Goal: Task Accomplishment & Management: Complete application form

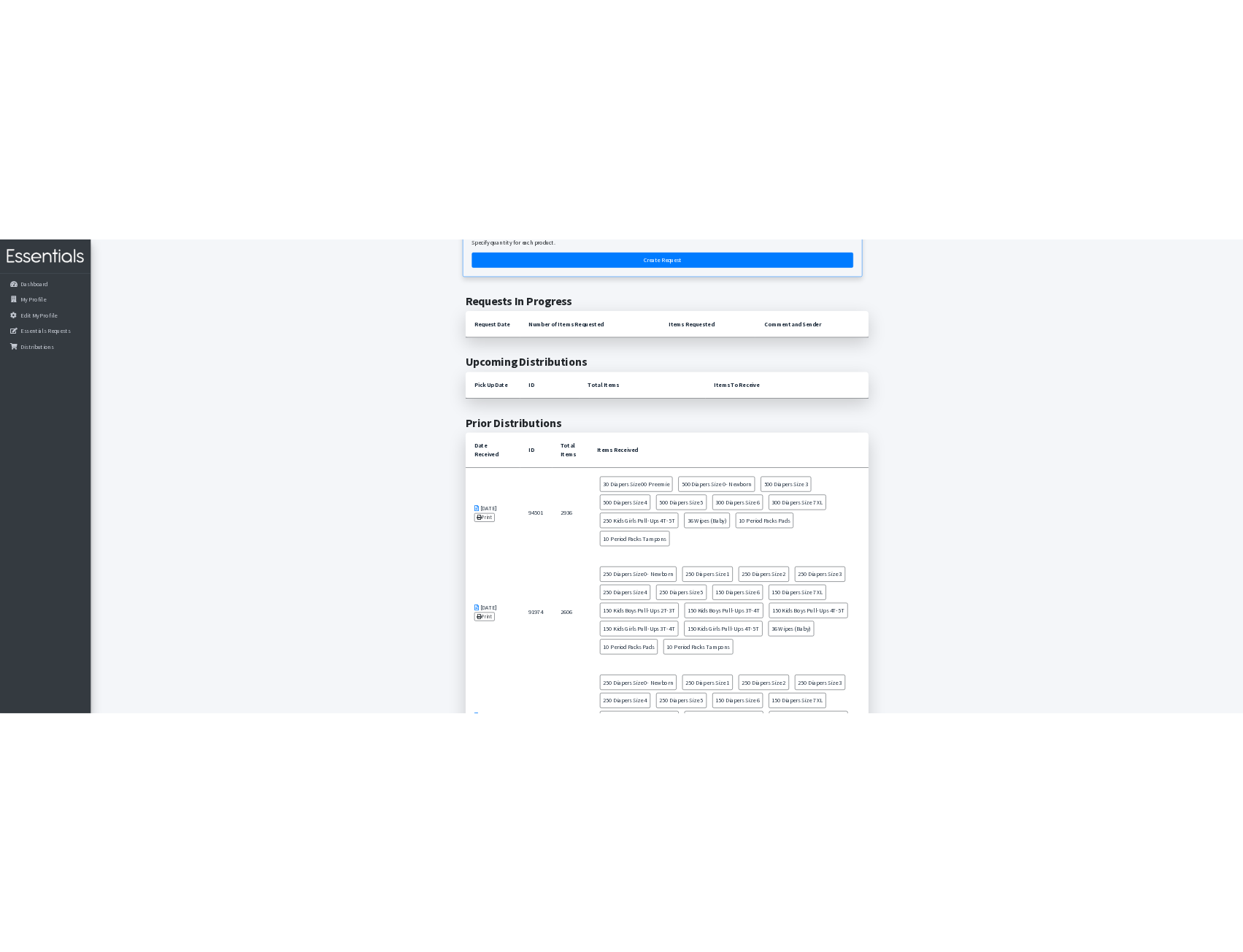
scroll to position [292, 0]
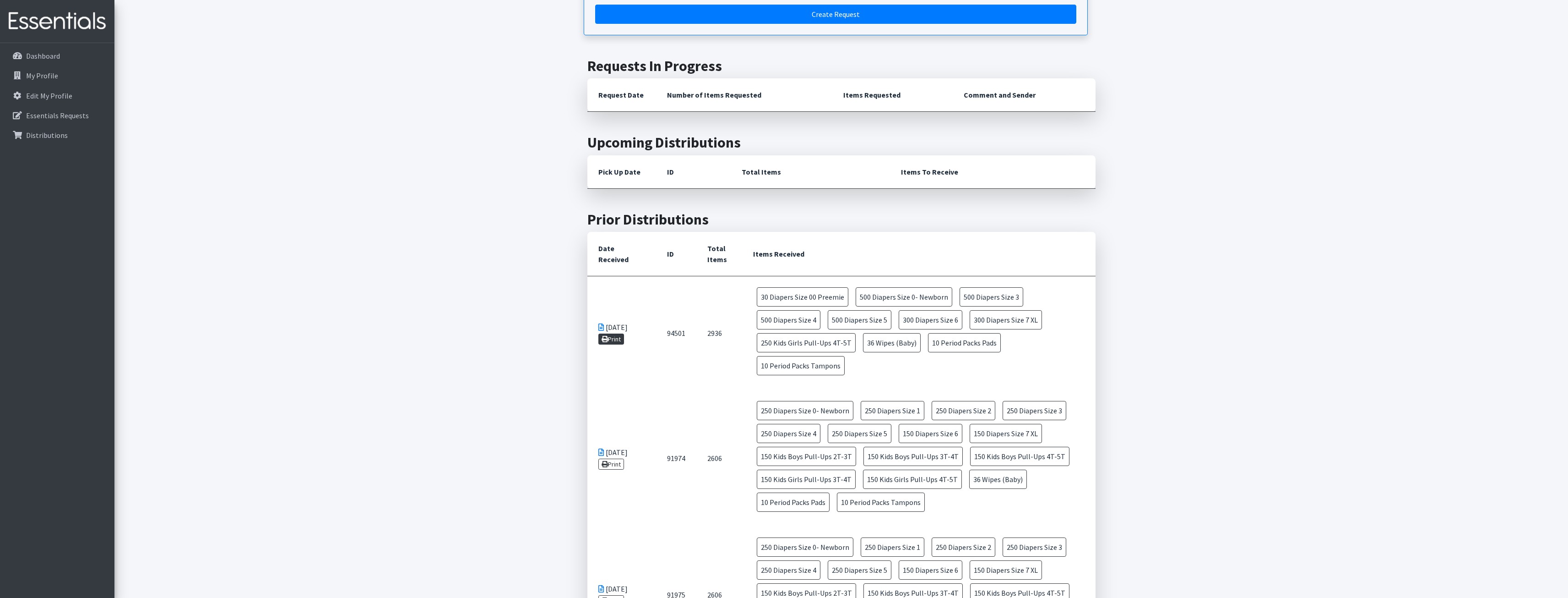
click at [620, 340] on link "Print" at bounding box center [611, 339] width 26 height 11
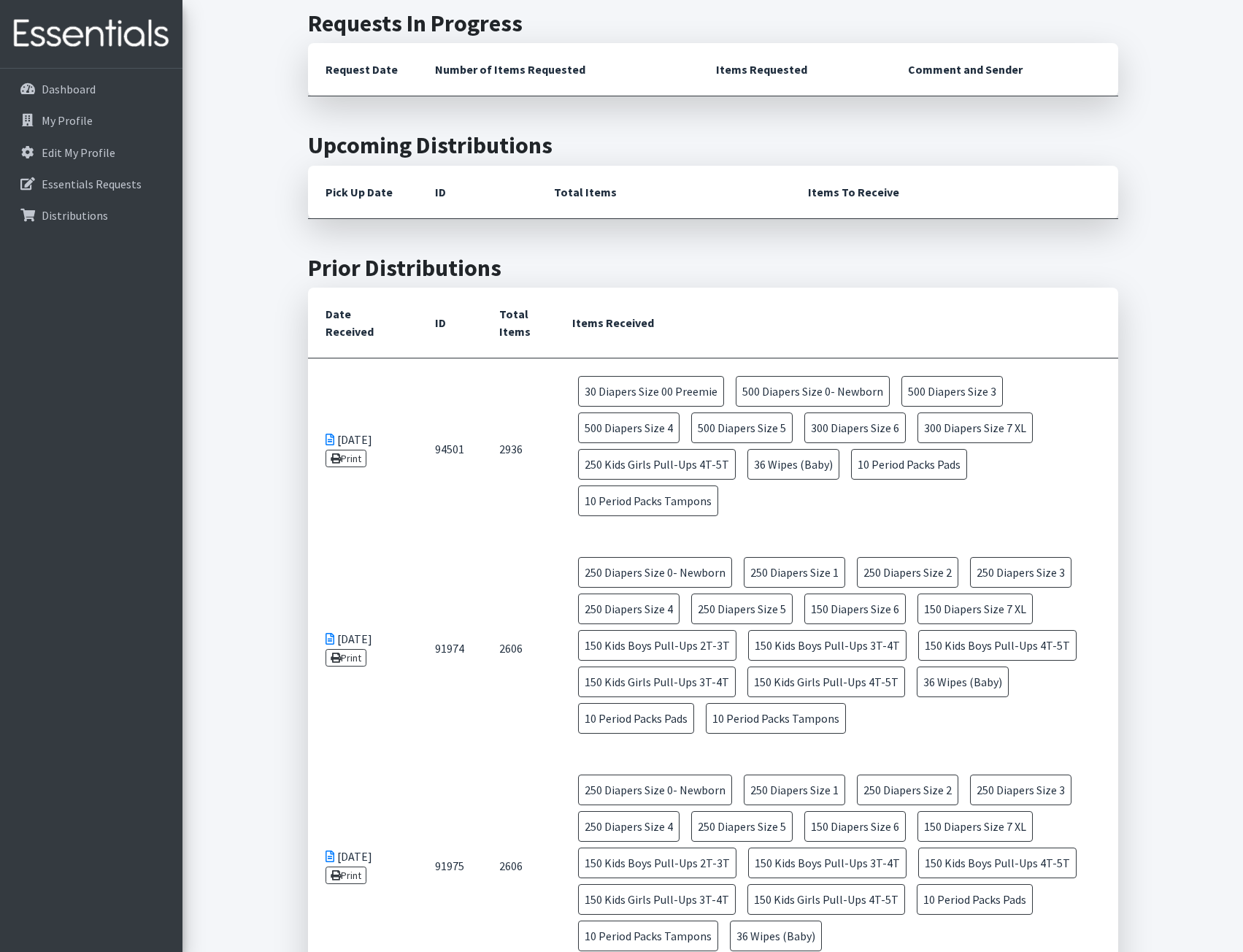
scroll to position [73, 0]
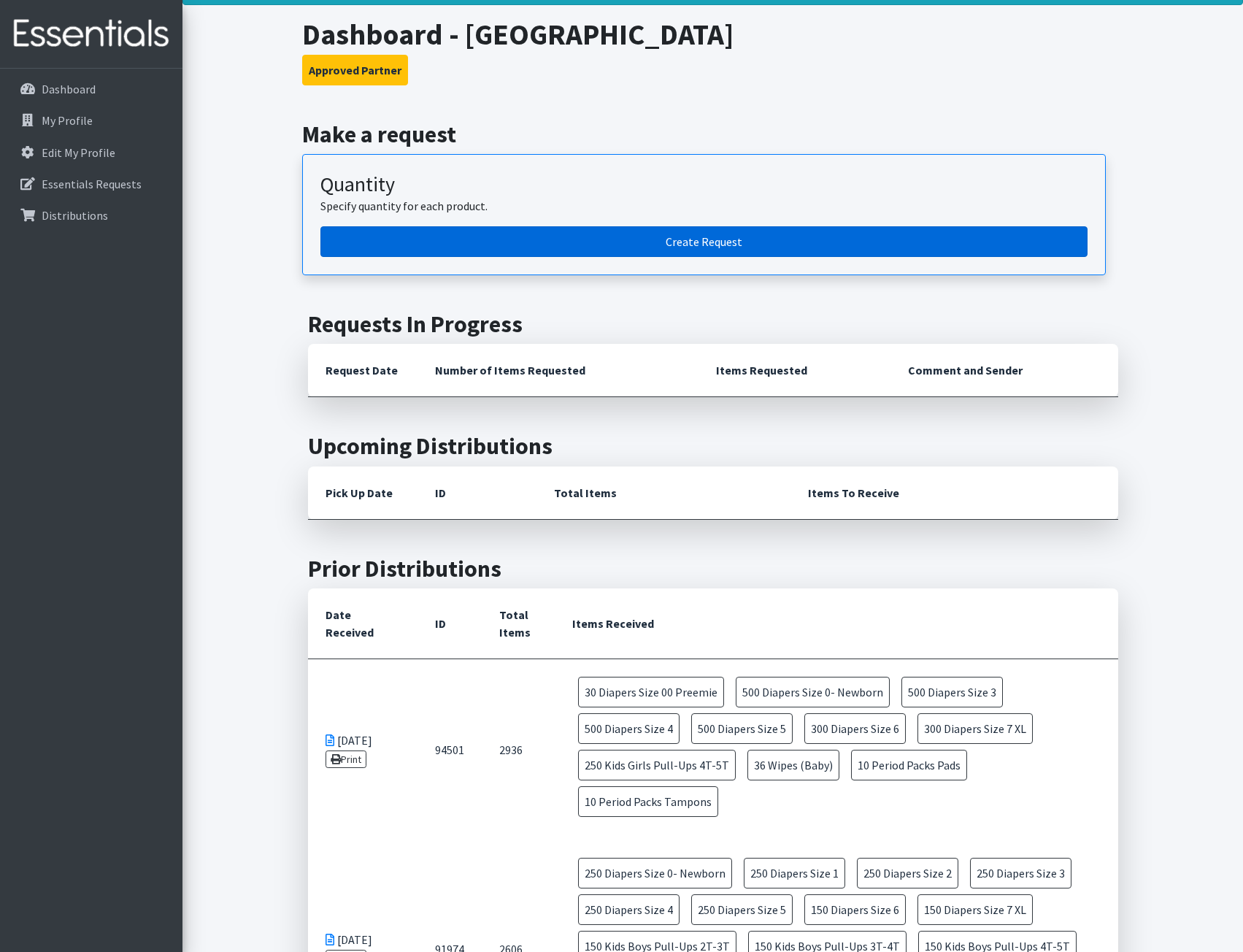
click at [673, 242] on link "Create Request" at bounding box center [703, 242] width 767 height 31
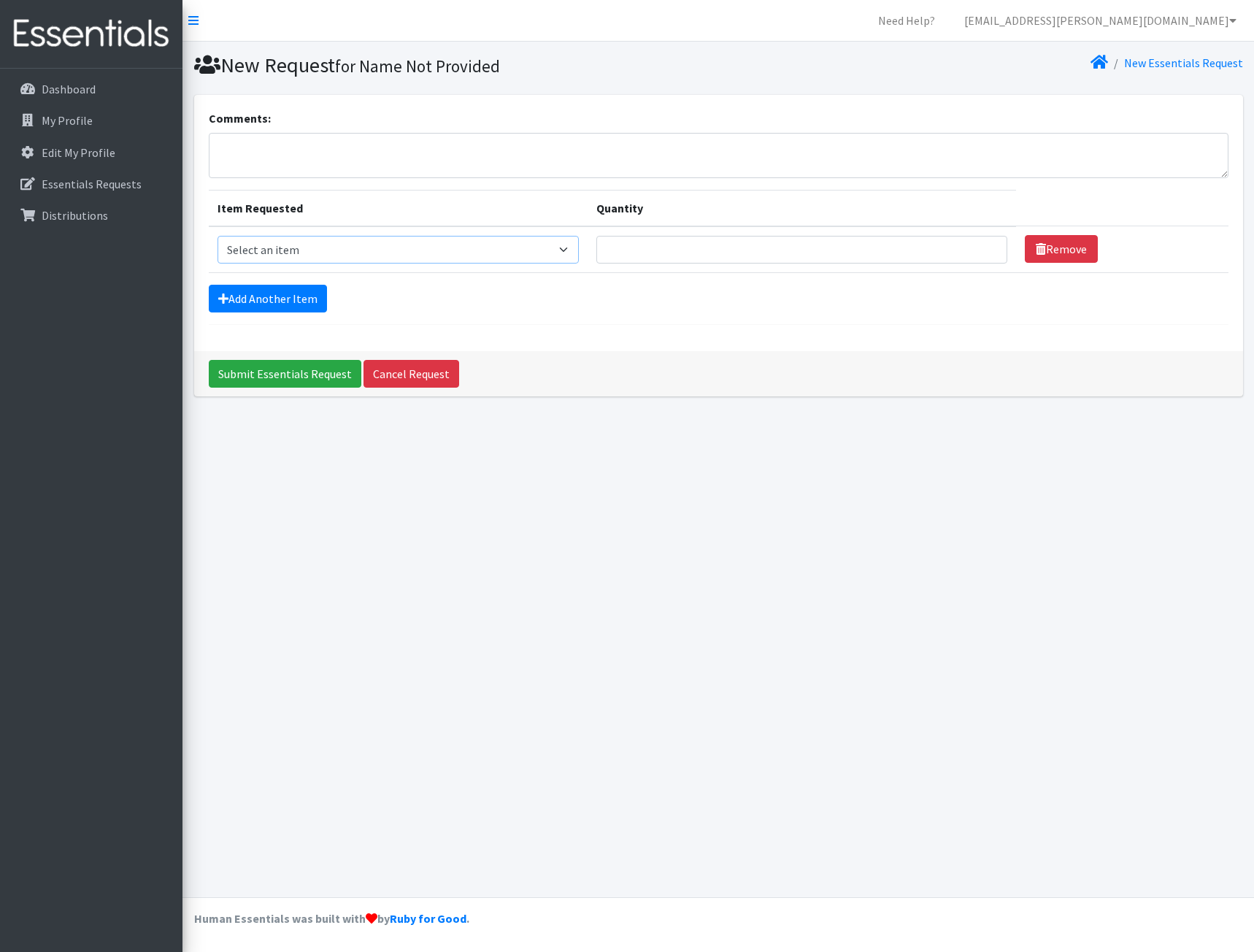
click at [338, 247] on select "Select an item Adult XXX Large Adult Large Adult XX Large Adult Medium Adult Sm…" at bounding box center [398, 249] width 361 height 28
select select "428"
click at [217, 236] on select "Select an item Adult XXX Large Adult Large Adult XX Large Adult Medium Adult Sm…" at bounding box center [398, 249] width 361 height 28
click at [673, 246] on input "Quantity" at bounding box center [801, 249] width 411 height 28
type input "500"
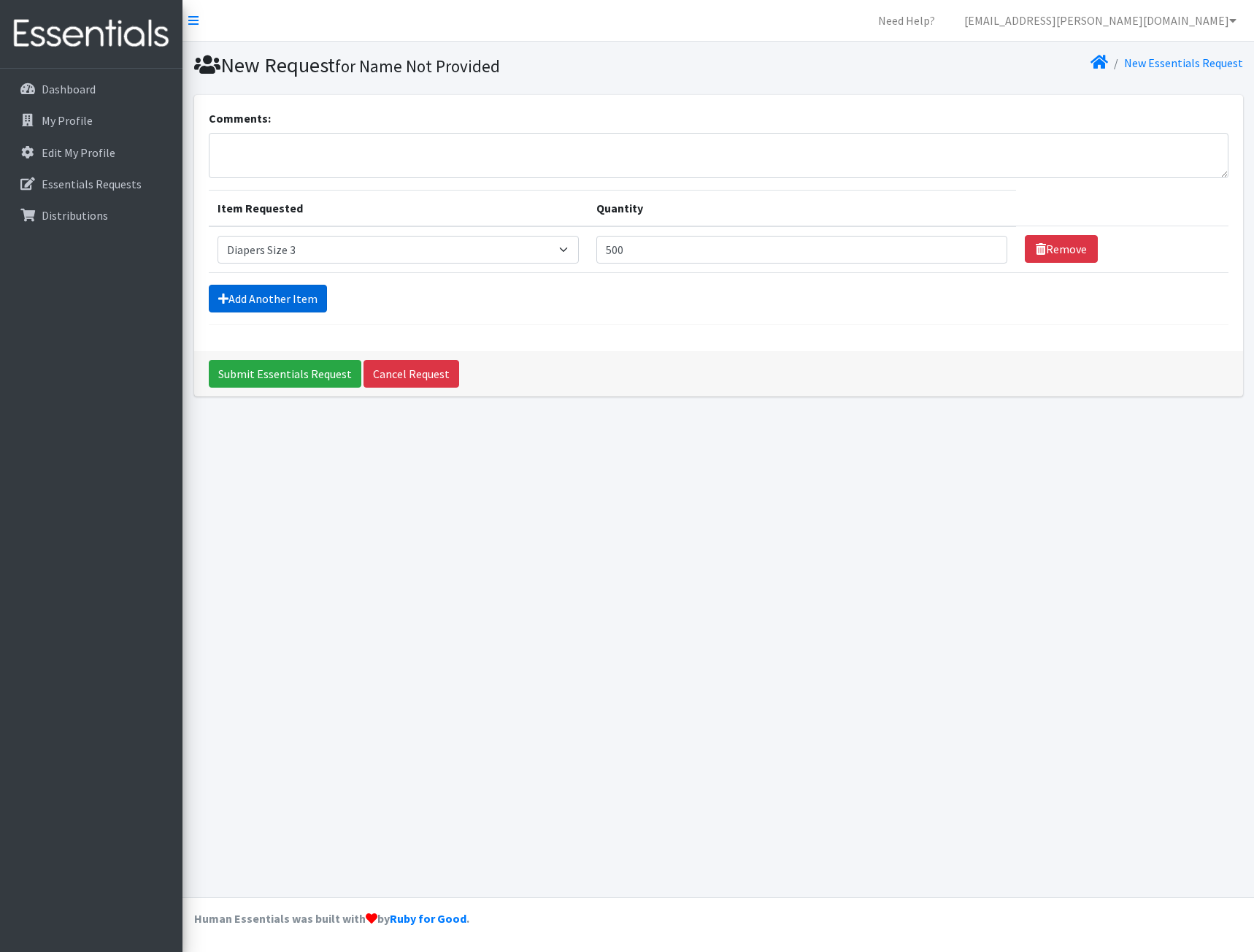
click at [300, 306] on link "Add Another Item" at bounding box center [268, 298] width 118 height 28
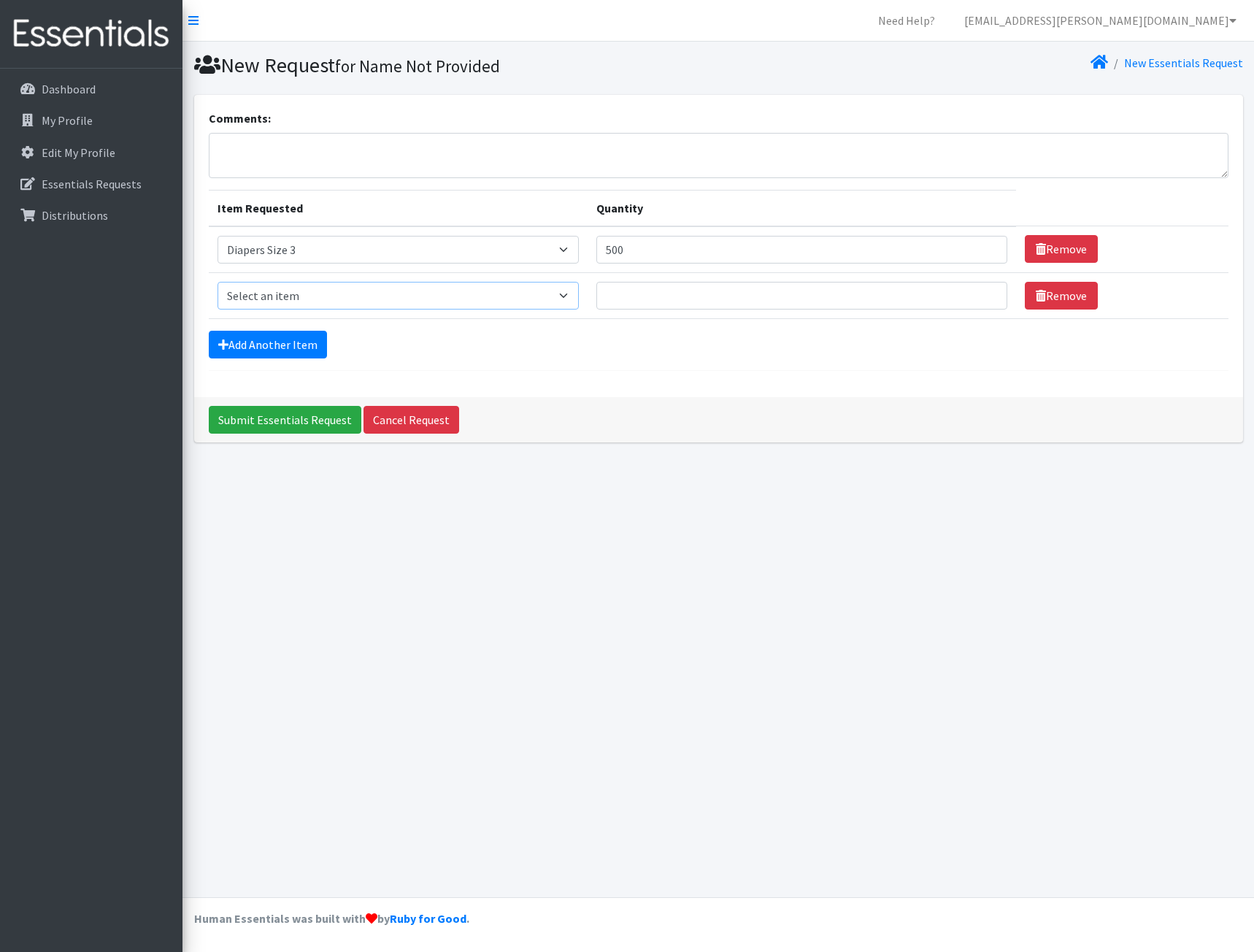
click at [304, 300] on select "Select an item Adult XXX Large Adult Large Adult XX Large Adult Medium Adult Sm…" at bounding box center [398, 295] width 361 height 28
select select "406"
click at [217, 281] on select "Select an item Adult XXX Large Adult Large Adult XX Large Adult Medium Adult Sm…" at bounding box center [398, 295] width 361 height 28
click at [755, 304] on input "Quantity" at bounding box center [801, 295] width 411 height 28
type input "3"
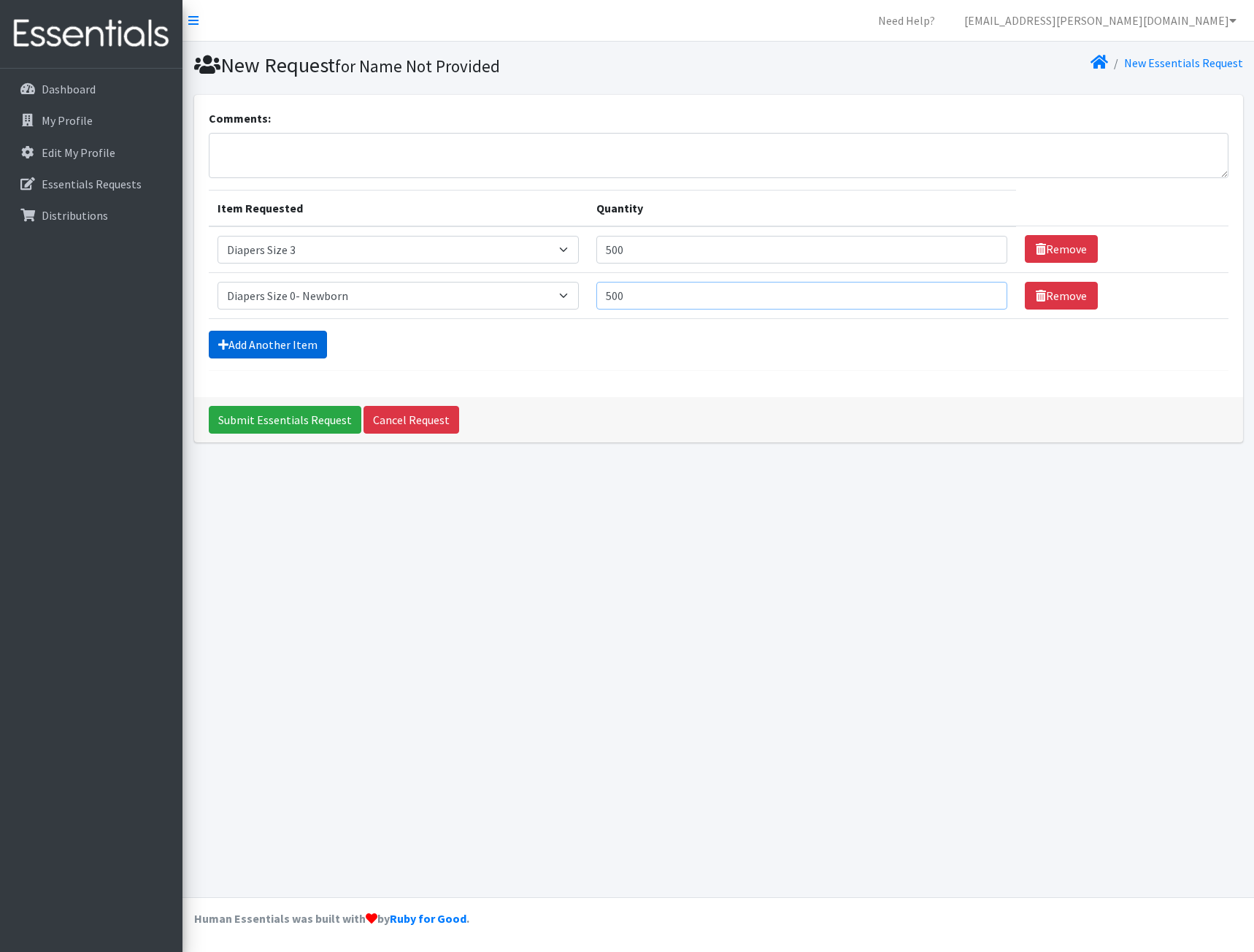
type input "500"
click at [237, 346] on link "Add Another Item" at bounding box center [268, 345] width 118 height 28
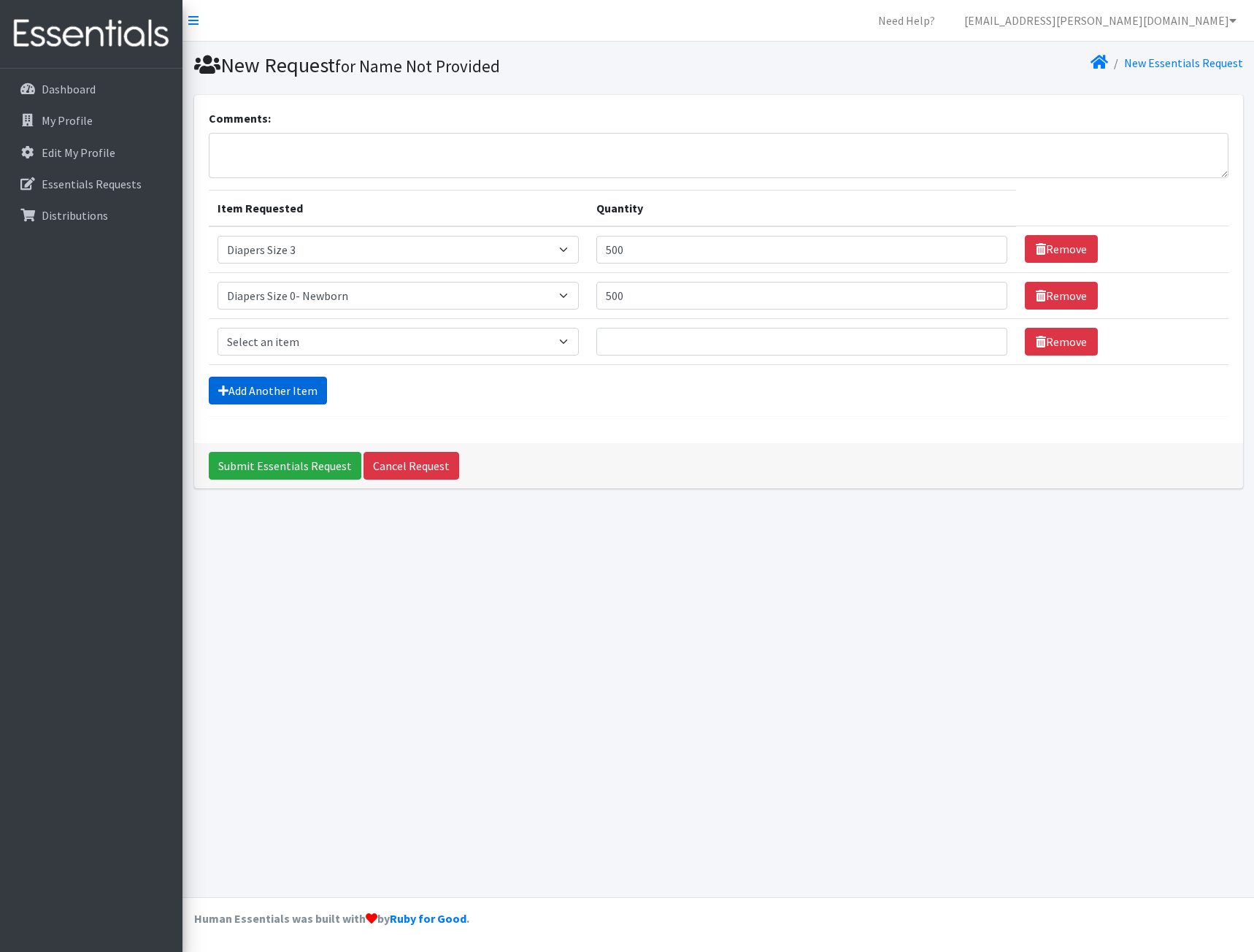
click at [274, 381] on link "Add Another Item" at bounding box center [268, 390] width 118 height 28
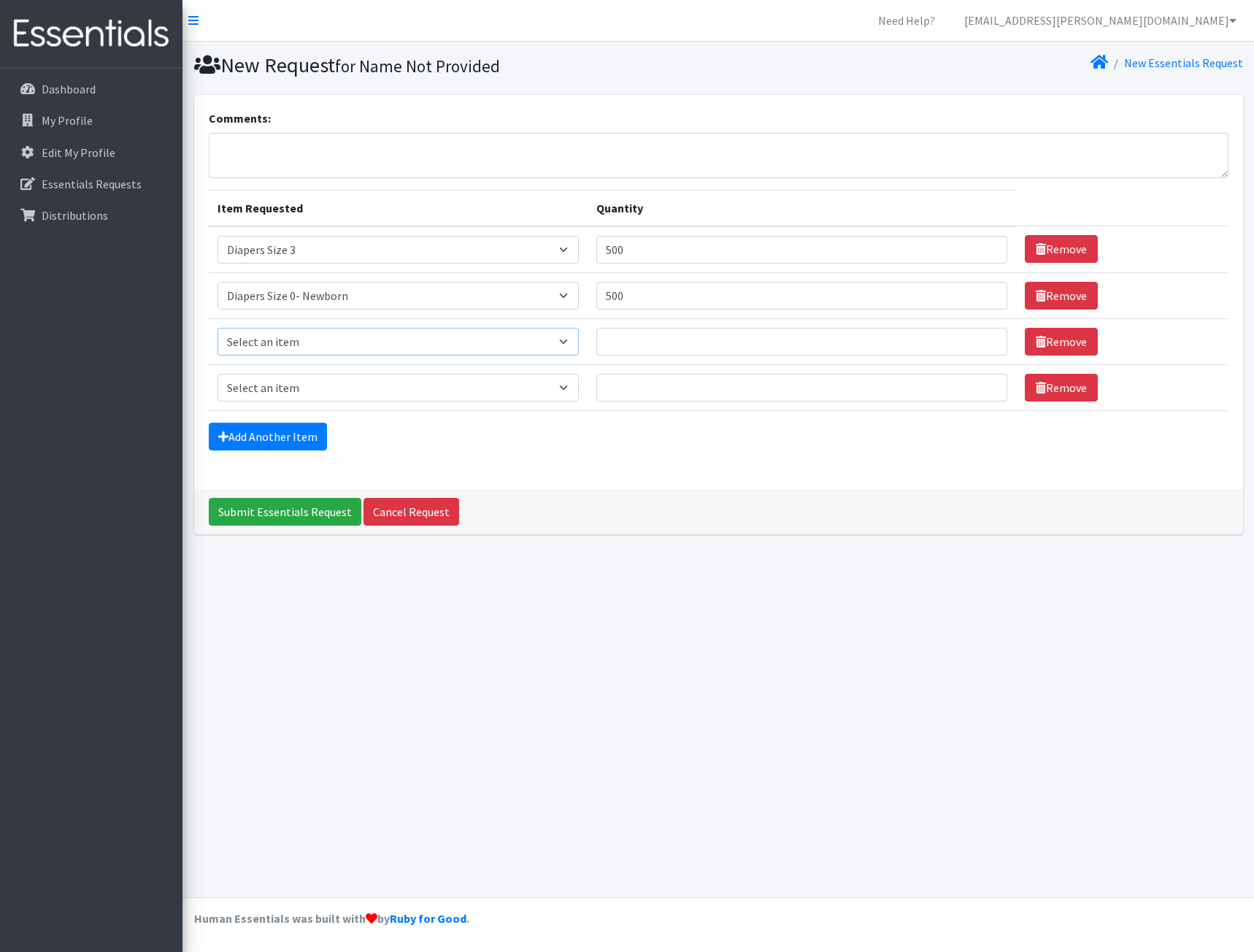
click at [287, 343] on select "Select an item Adult XXX Large Adult Large Adult XX Large Adult Medium Adult Sm…" at bounding box center [398, 342] width 361 height 28
select select "407"
click at [217, 328] on select "Select an item Adult XXX Large Adult Large Adult XX Large Adult Medium Adult Sm…" at bounding box center [398, 342] width 361 height 28
click at [694, 347] on input "Quantity" at bounding box center [801, 342] width 411 height 28
type input "30"
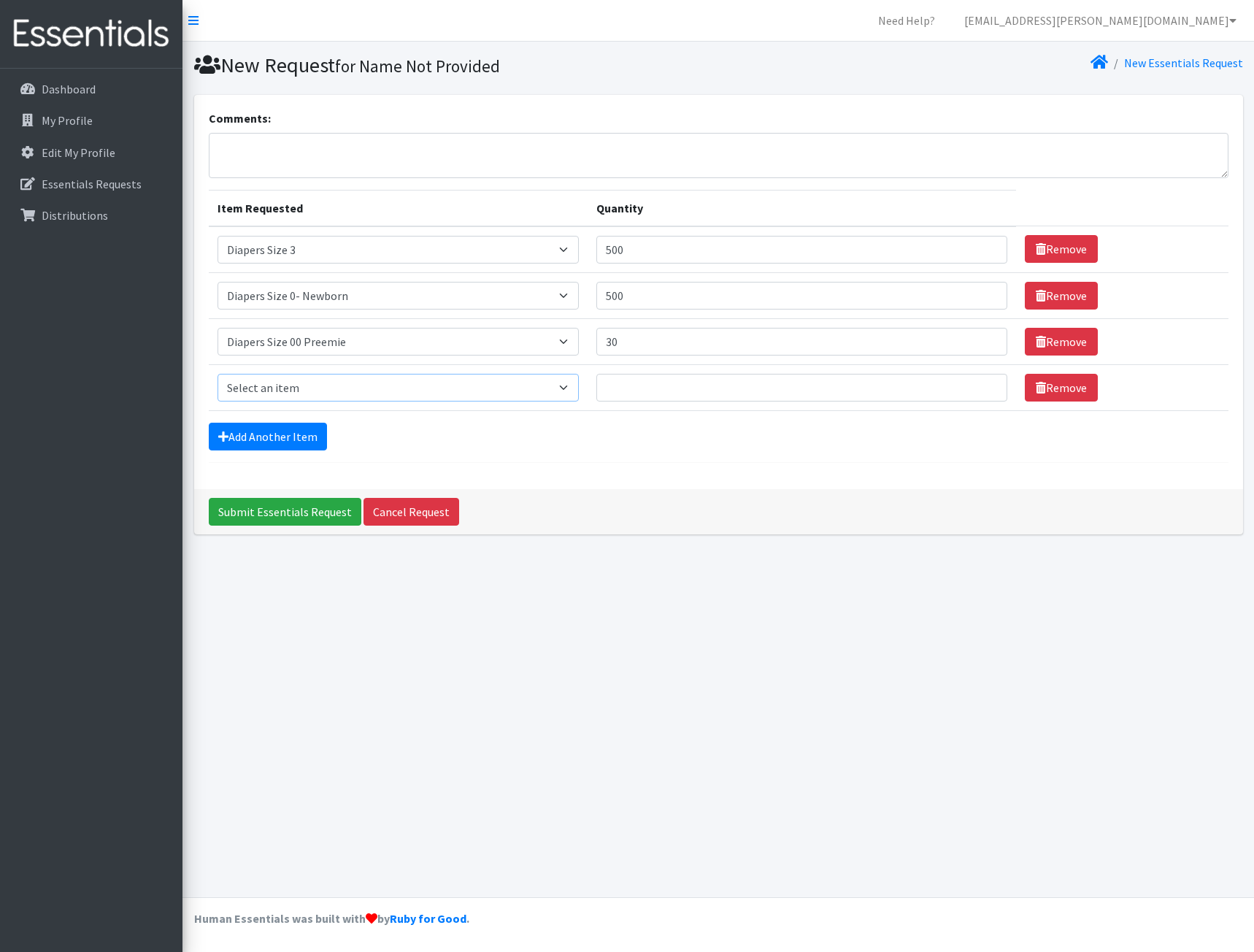
click at [337, 394] on select "Select an item Adult XXX Large Adult Large Adult XX Large Adult Medium Adult Sm…" at bounding box center [398, 387] width 361 height 28
select select "414"
click at [217, 374] on select "Select an item Adult XXX Large Adult Large Adult XX Large Adult Medium Adult Sm…" at bounding box center [398, 387] width 361 height 28
click at [683, 395] on input "Quantity" at bounding box center [801, 387] width 411 height 28
type input "500"
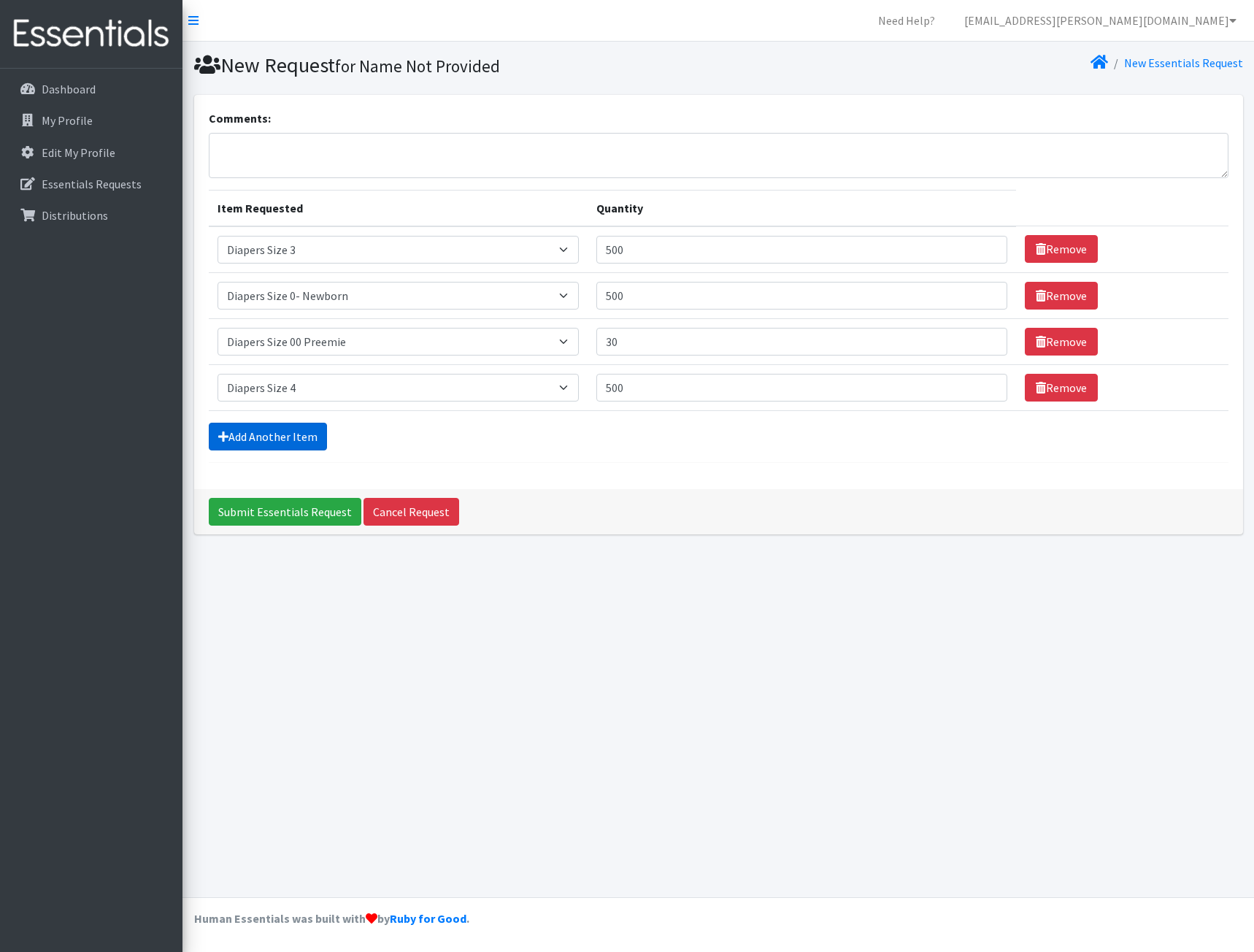
click at [273, 425] on link "Add Another Item" at bounding box center [268, 436] width 118 height 28
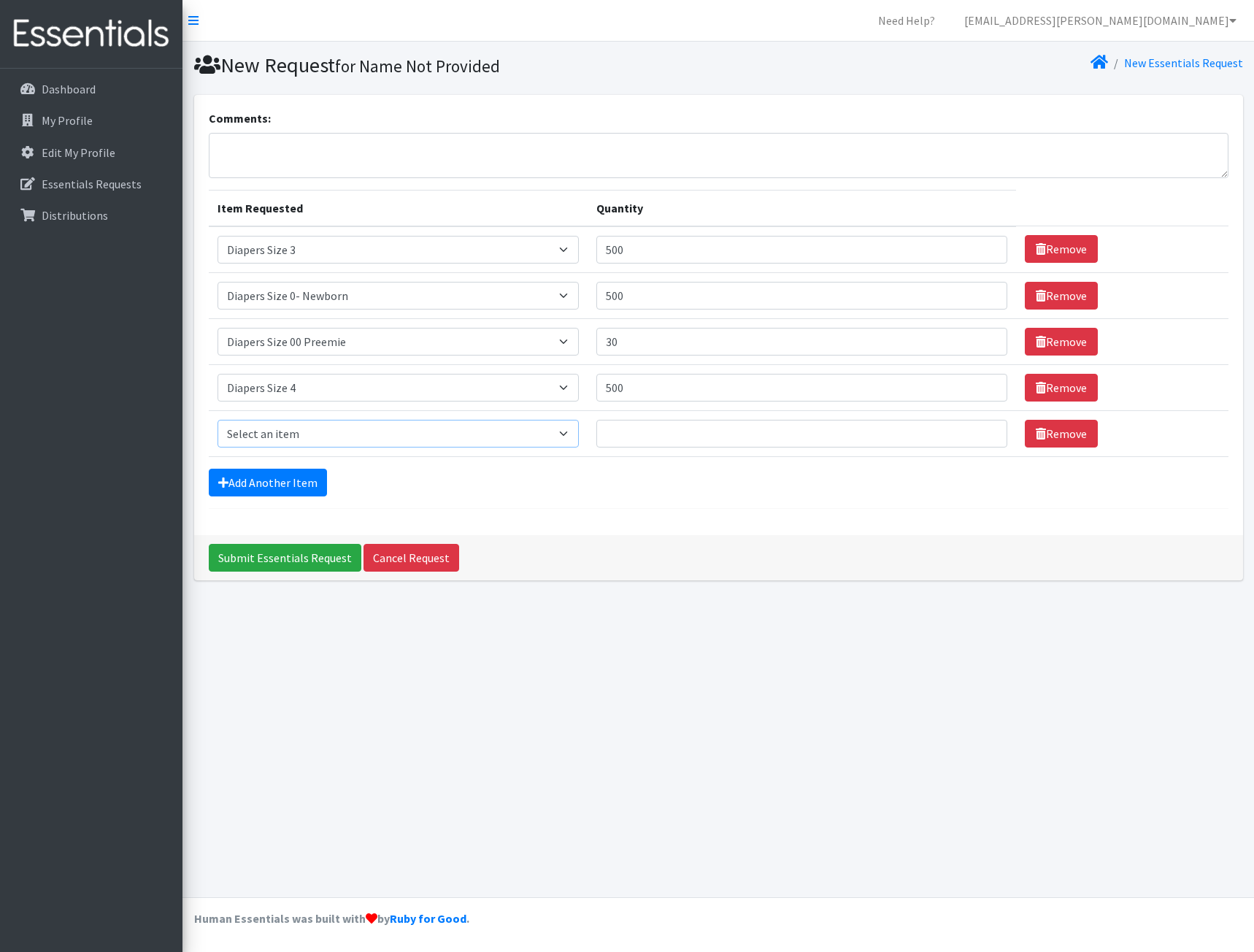
click at [278, 428] on select "Select an item Adult XXX Large Adult Large Adult XX Large Adult Medium Adult Sm…" at bounding box center [398, 433] width 361 height 28
select select "415"
click at [217, 419] on select "Select an item Adult XXX Large Adult Large Adult XX Large Adult Medium Adult Sm…" at bounding box center [398, 433] width 361 height 28
click at [704, 442] on input "Quantity" at bounding box center [801, 433] width 411 height 28
type input "500"
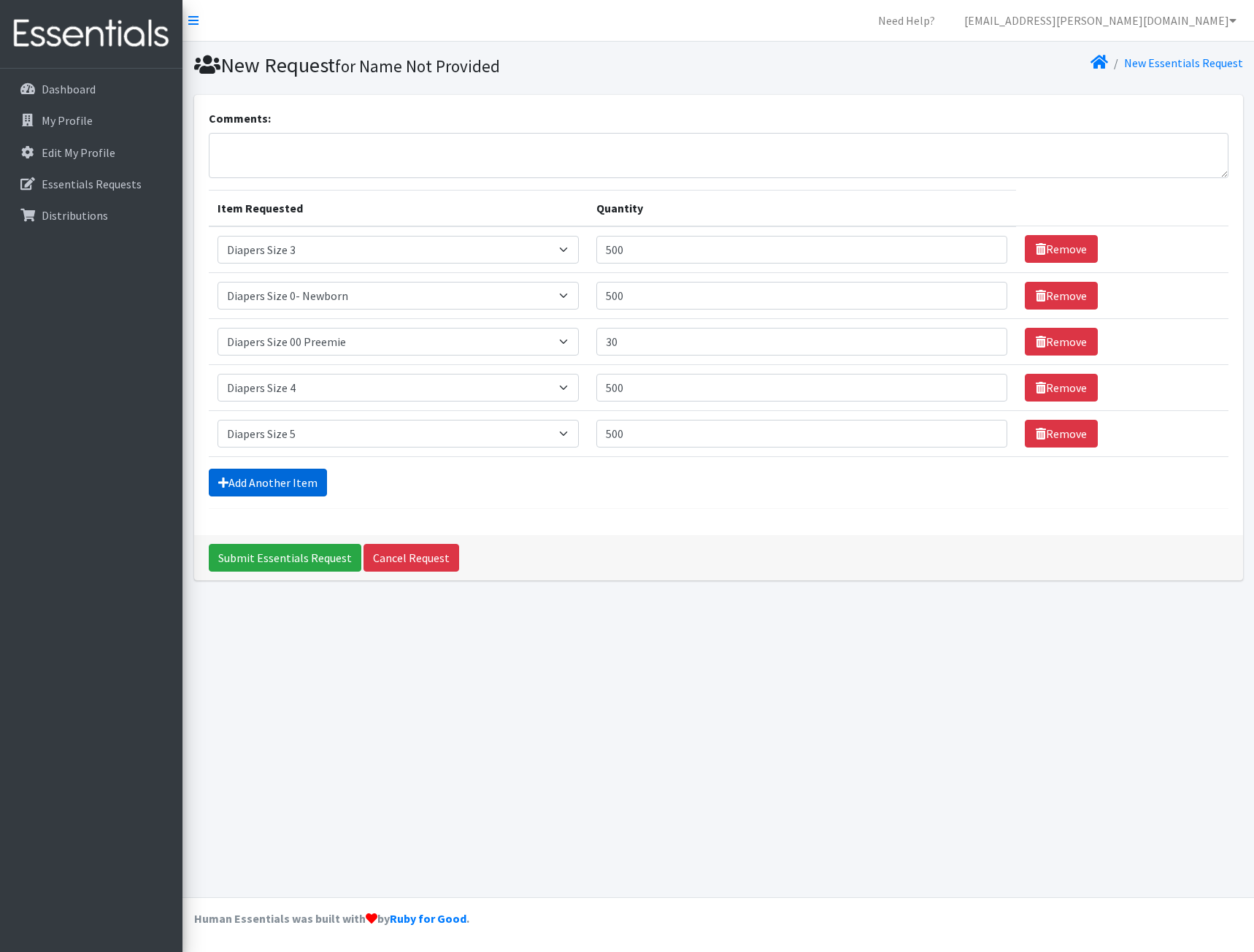
click at [243, 480] on link "Add Another Item" at bounding box center [268, 482] width 118 height 28
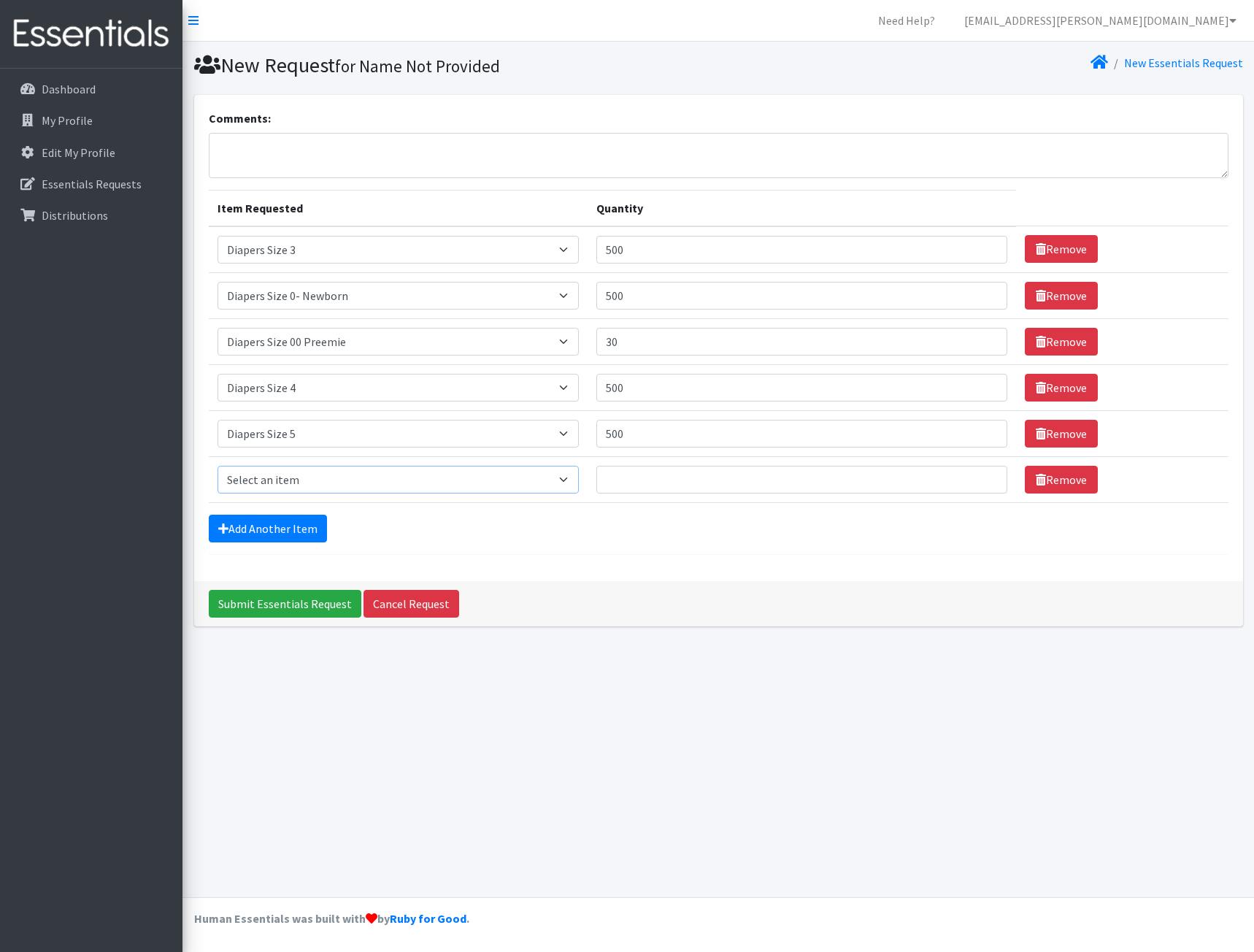
click at [267, 486] on select "Select an item Adult XXX Large Adult Large Adult XX Large Adult Medium Adult Sm…" at bounding box center [398, 479] width 361 height 28
select select "417"
click at [217, 466] on select "Select an item Adult XXX Large Adult Large Adult XX Large Adult Medium Adult Sm…" at bounding box center [398, 479] width 361 height 28
click at [754, 480] on input "Quantity" at bounding box center [801, 479] width 411 height 28
type input "500"
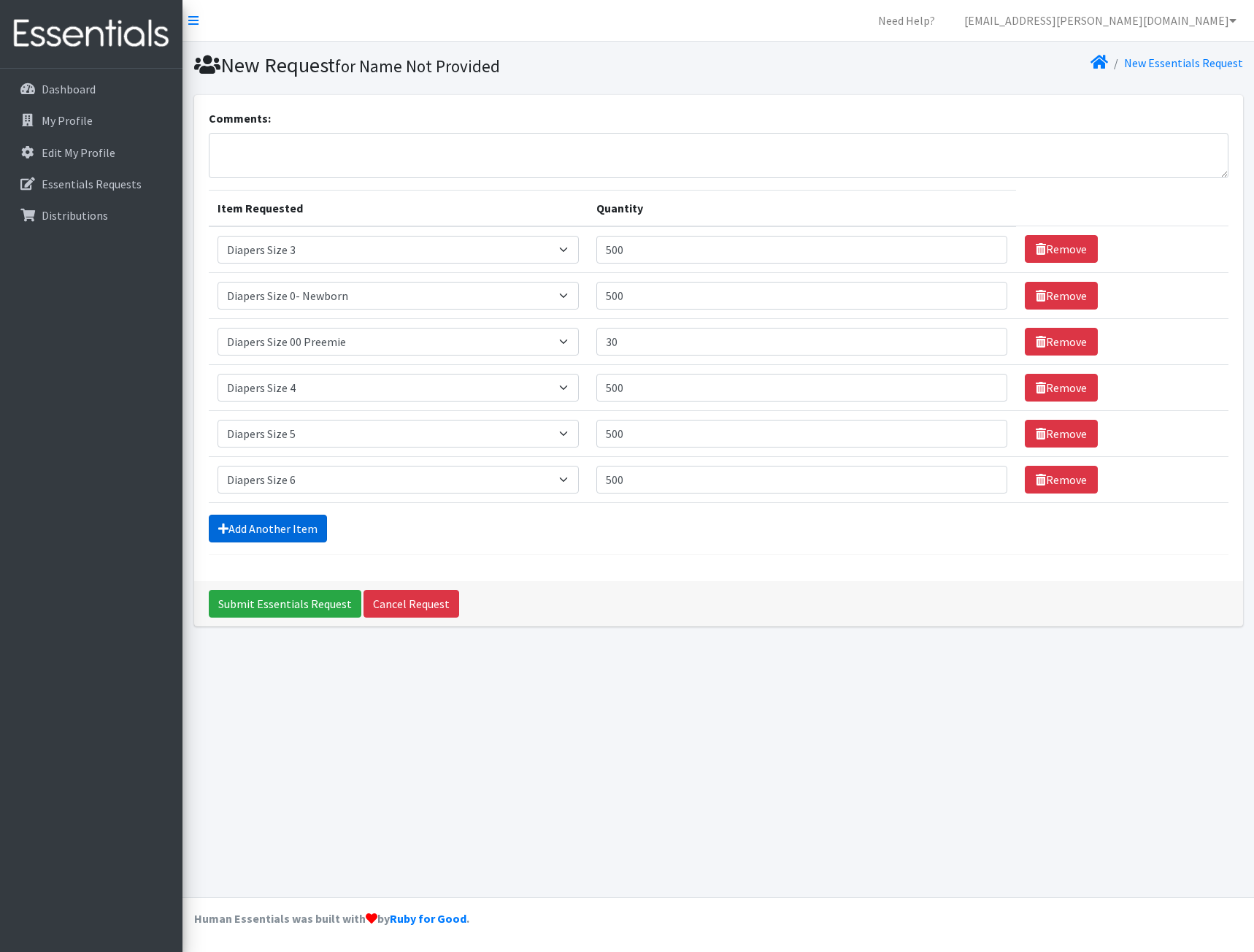
click at [294, 530] on link "Add Another Item" at bounding box center [268, 528] width 118 height 28
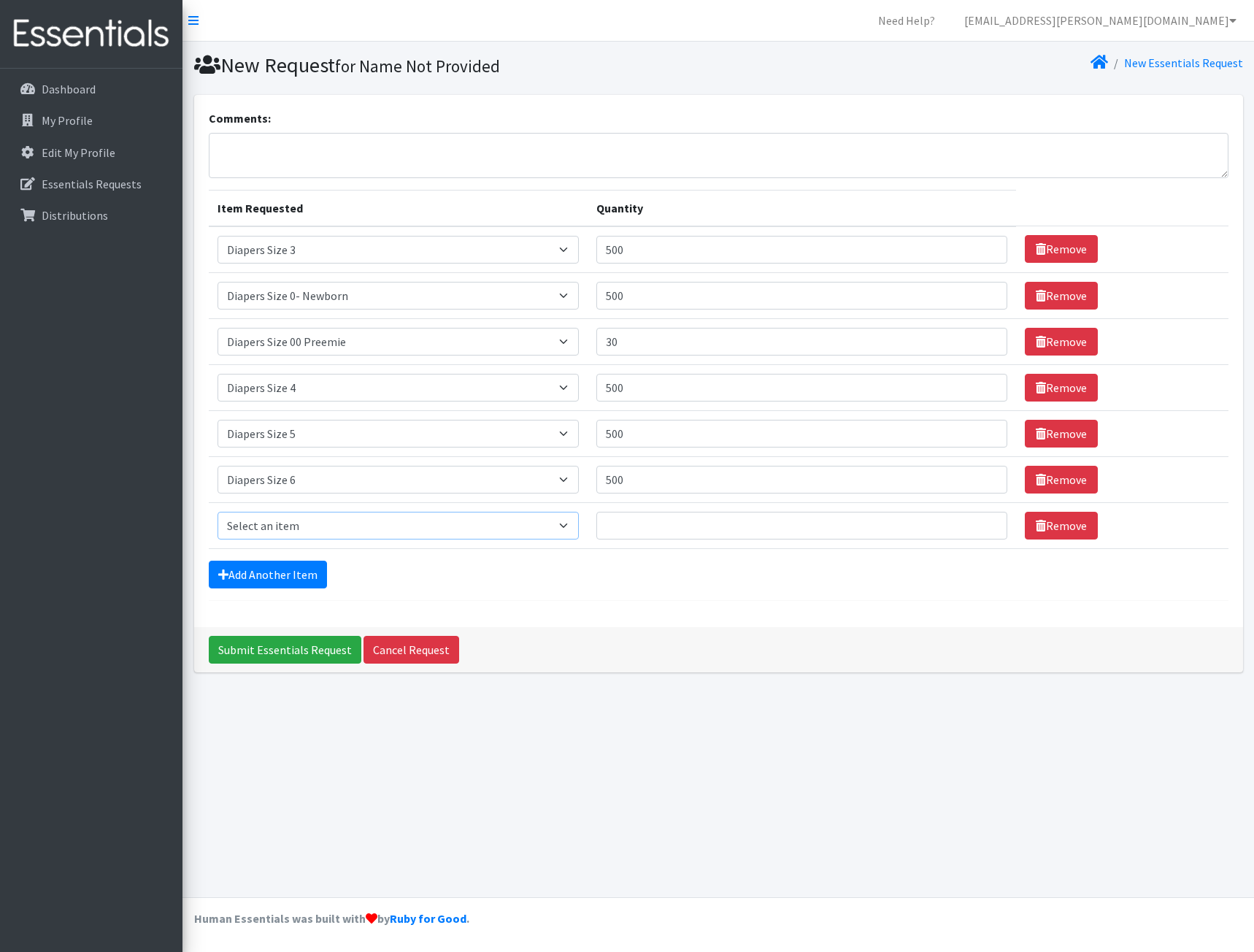
drag, startPoint x: 313, startPoint y: 526, endPoint x: 313, endPoint y: 538, distance: 12.0
click at [313, 526] on select "Select an item Adult XXX Large Adult Large Adult XX Large Adult Medium Adult Sm…" at bounding box center [398, 525] width 361 height 28
select select "4739"
click at [217, 511] on select "Select an item Adult XXX Large Adult Large Adult XX Large Adult Medium Adult Sm…" at bounding box center [398, 525] width 361 height 28
click at [747, 525] on input "Quantity" at bounding box center [801, 525] width 411 height 28
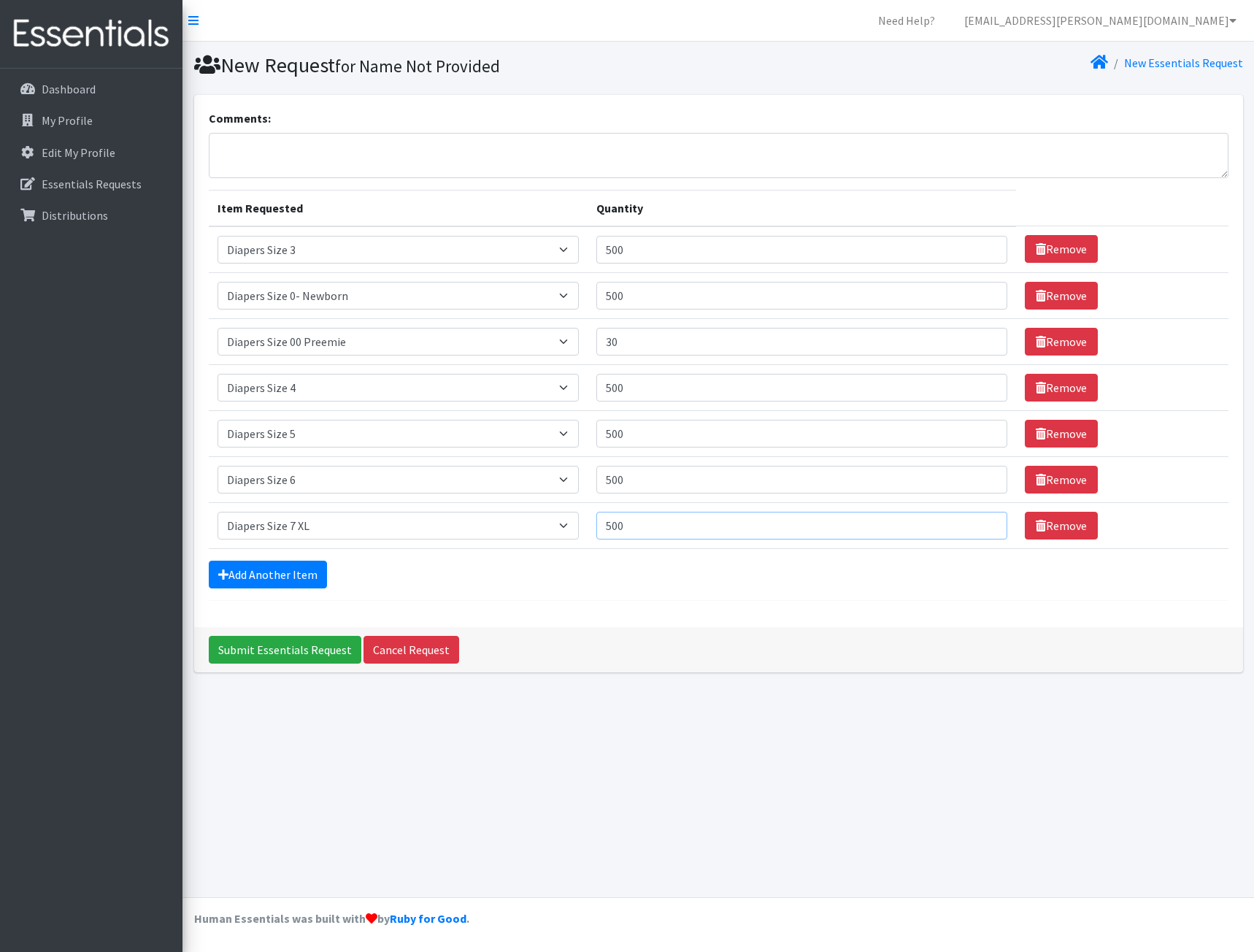
type input "500"
drag, startPoint x: 723, startPoint y: 471, endPoint x: 481, endPoint y: 483, distance: 242.3
click at [481, 483] on tr "Item Requested Select an item Adult XXX Large Adult Large Adult XX Large Adult …" at bounding box center [718, 478] width 1020 height 46
type input "300"
drag, startPoint x: 651, startPoint y: 525, endPoint x: 543, endPoint y: 538, distance: 108.8
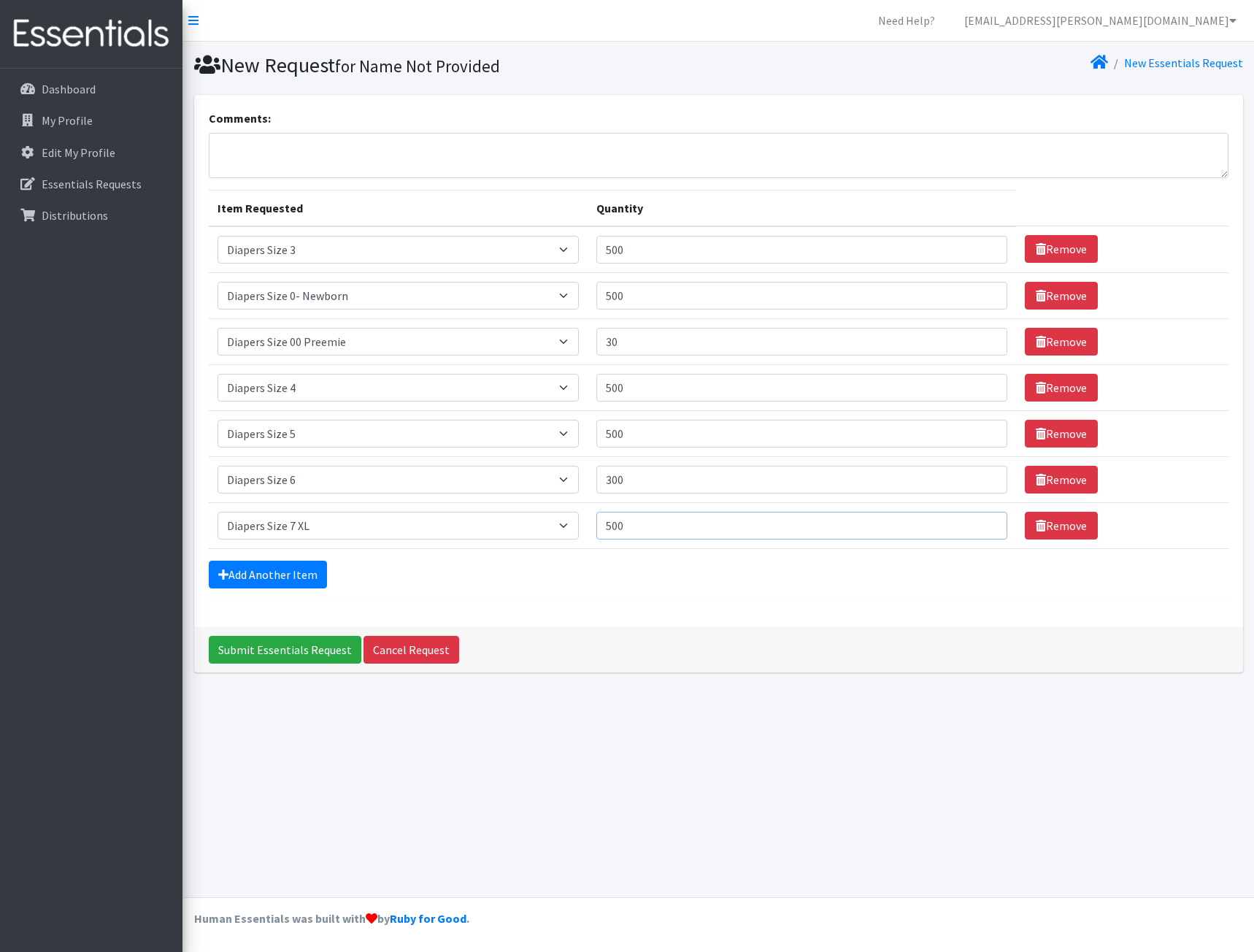
click at [543, 538] on tr "Item Requested Select an item Adult XXX Large Adult Large Adult XX Large Adult …" at bounding box center [718, 524] width 1020 height 46
type input "300"
click at [273, 578] on link "Add Another Item" at bounding box center [268, 574] width 118 height 28
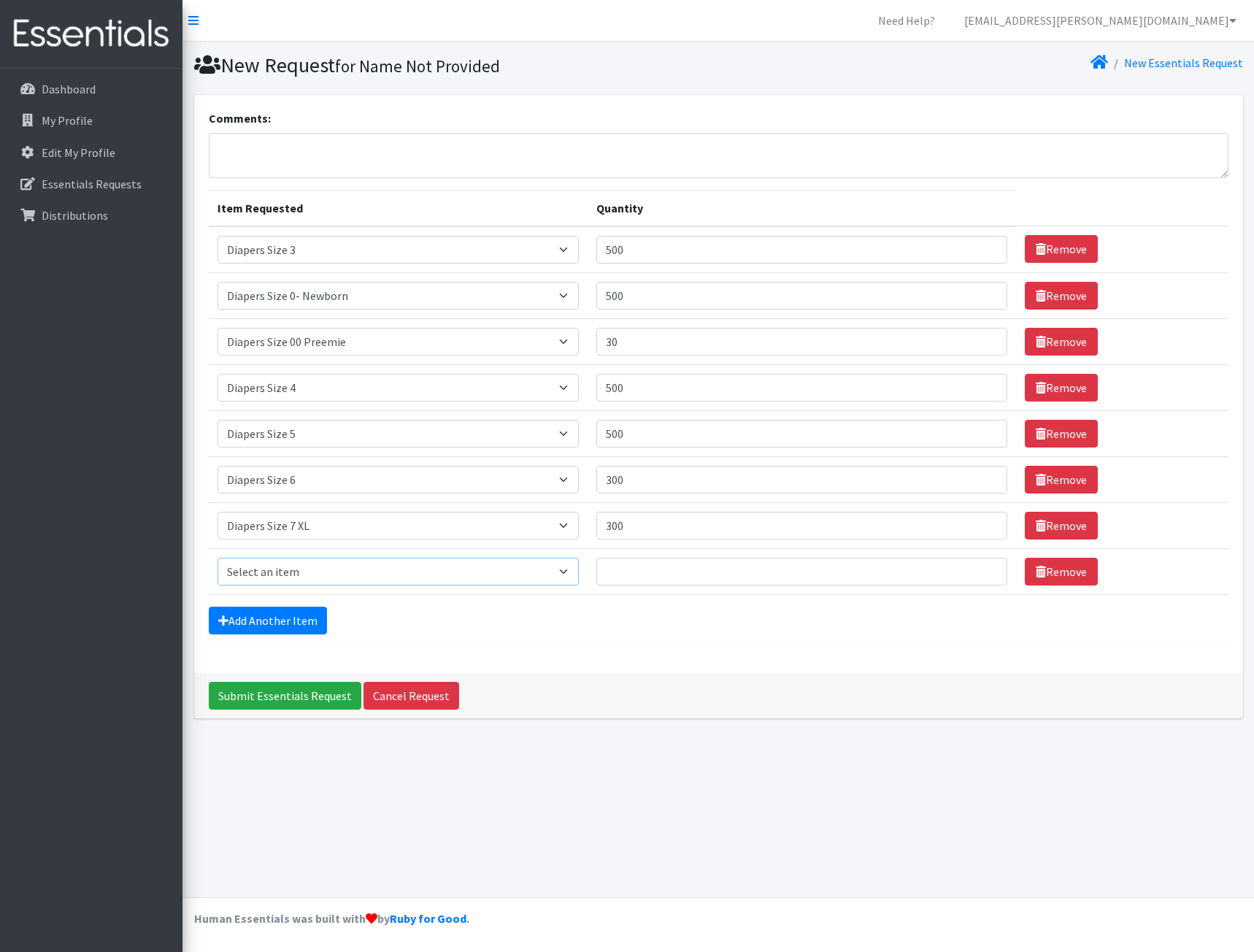
click at [287, 575] on select "Select an item Adult XXX Large Adult Large Adult XX Large Adult Medium Adult Sm…" at bounding box center [398, 572] width 361 height 28
select select "2927"
click at [217, 558] on select "Select an item Adult XXX Large Adult Large Adult XX Large Adult Medium Adult Sm…" at bounding box center [398, 572] width 361 height 28
click at [672, 573] on input "Quantity" at bounding box center [801, 572] width 411 height 28
type input "240"
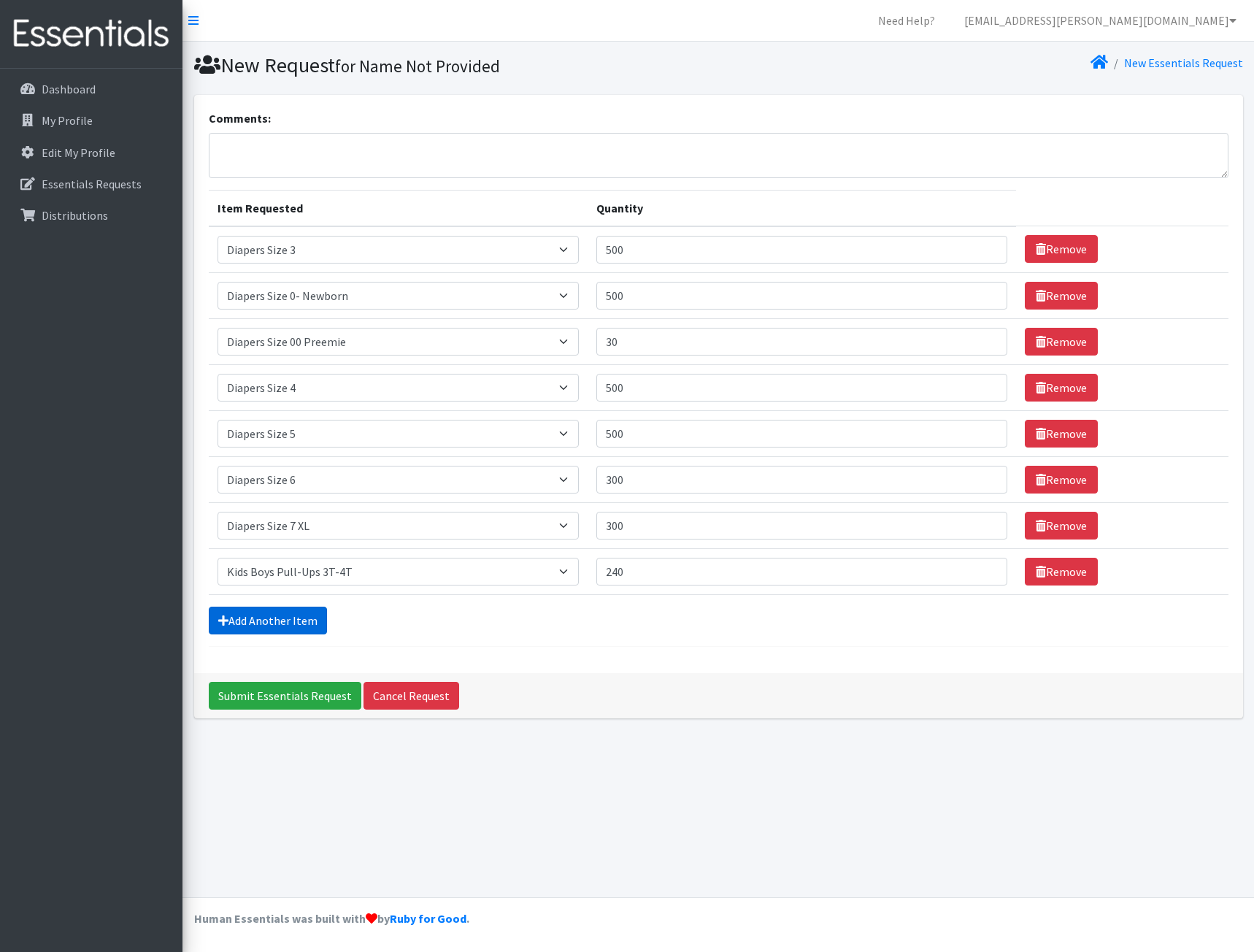
click at [275, 624] on link "Add Another Item" at bounding box center [268, 620] width 118 height 28
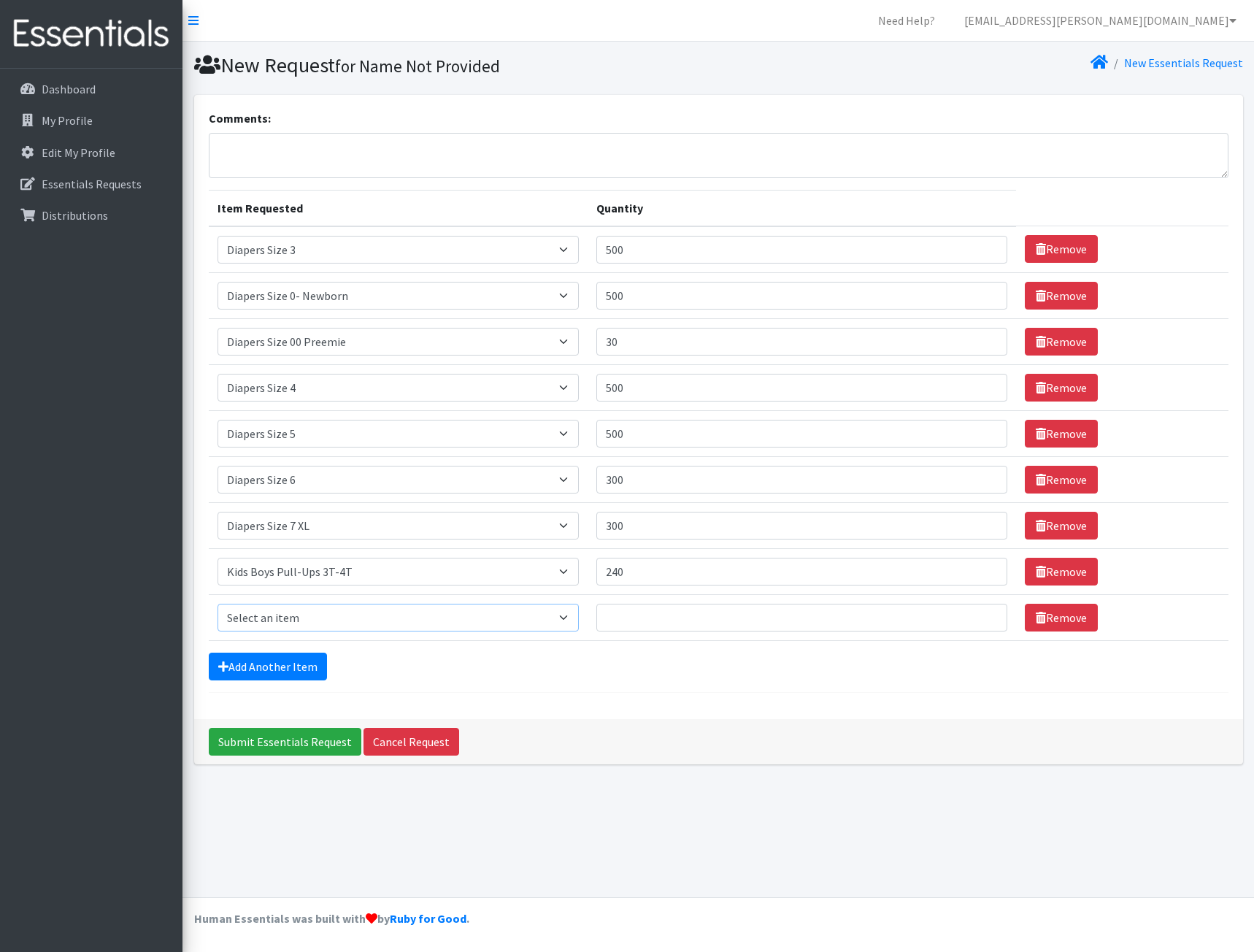
click at [305, 616] on select "Select an item Adult XXX Large Adult Large Adult XX Large Adult Medium Adult Sm…" at bounding box center [398, 617] width 361 height 28
select select "2929"
click at [217, 604] on select "Select an item Adult XXX Large Adult Large Adult XX Large Adult Medium Adult Sm…" at bounding box center [398, 617] width 361 height 28
click at [673, 614] on input "Quantity" at bounding box center [801, 617] width 411 height 28
type input "240"
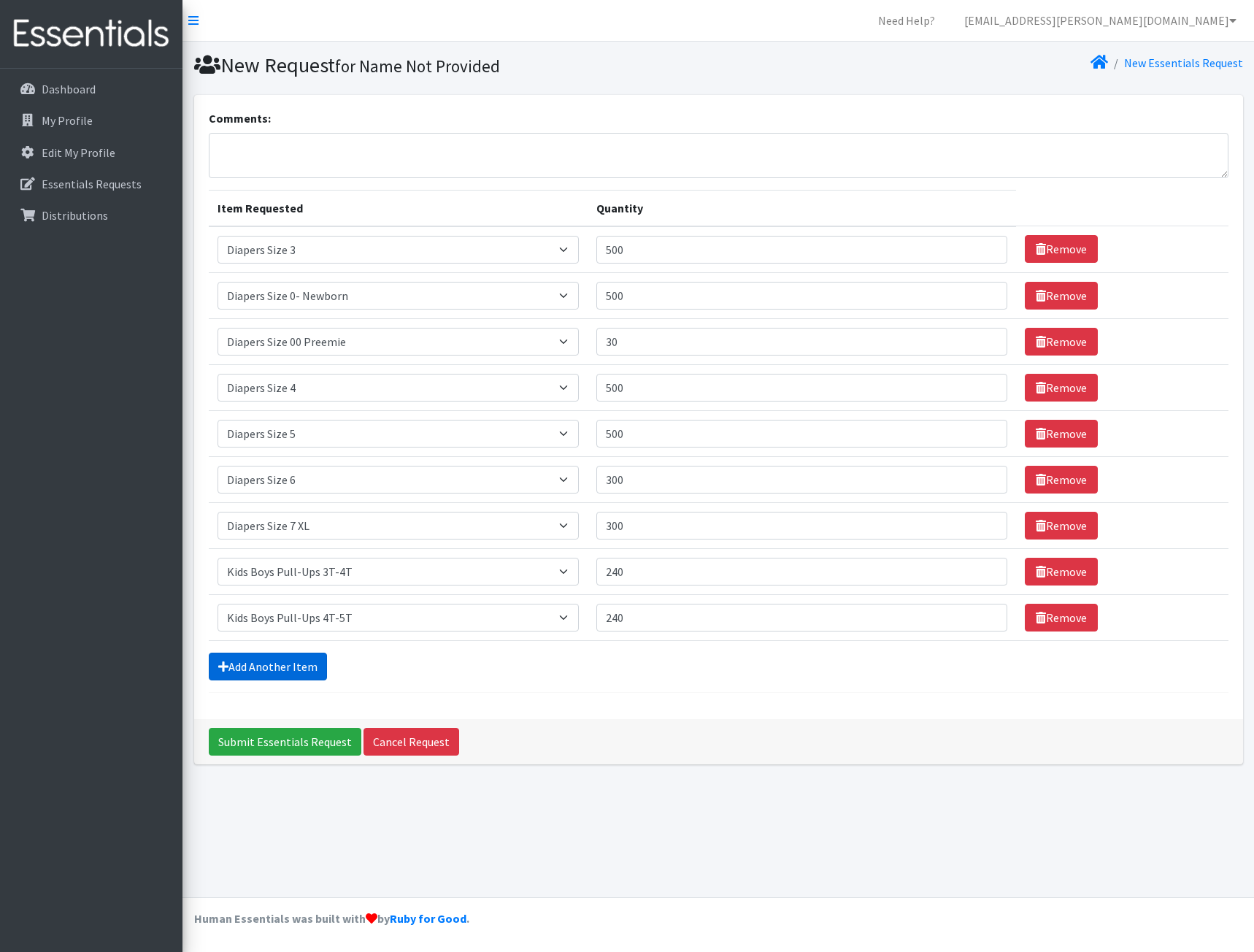
click at [277, 664] on link "Add Another Item" at bounding box center [268, 666] width 118 height 28
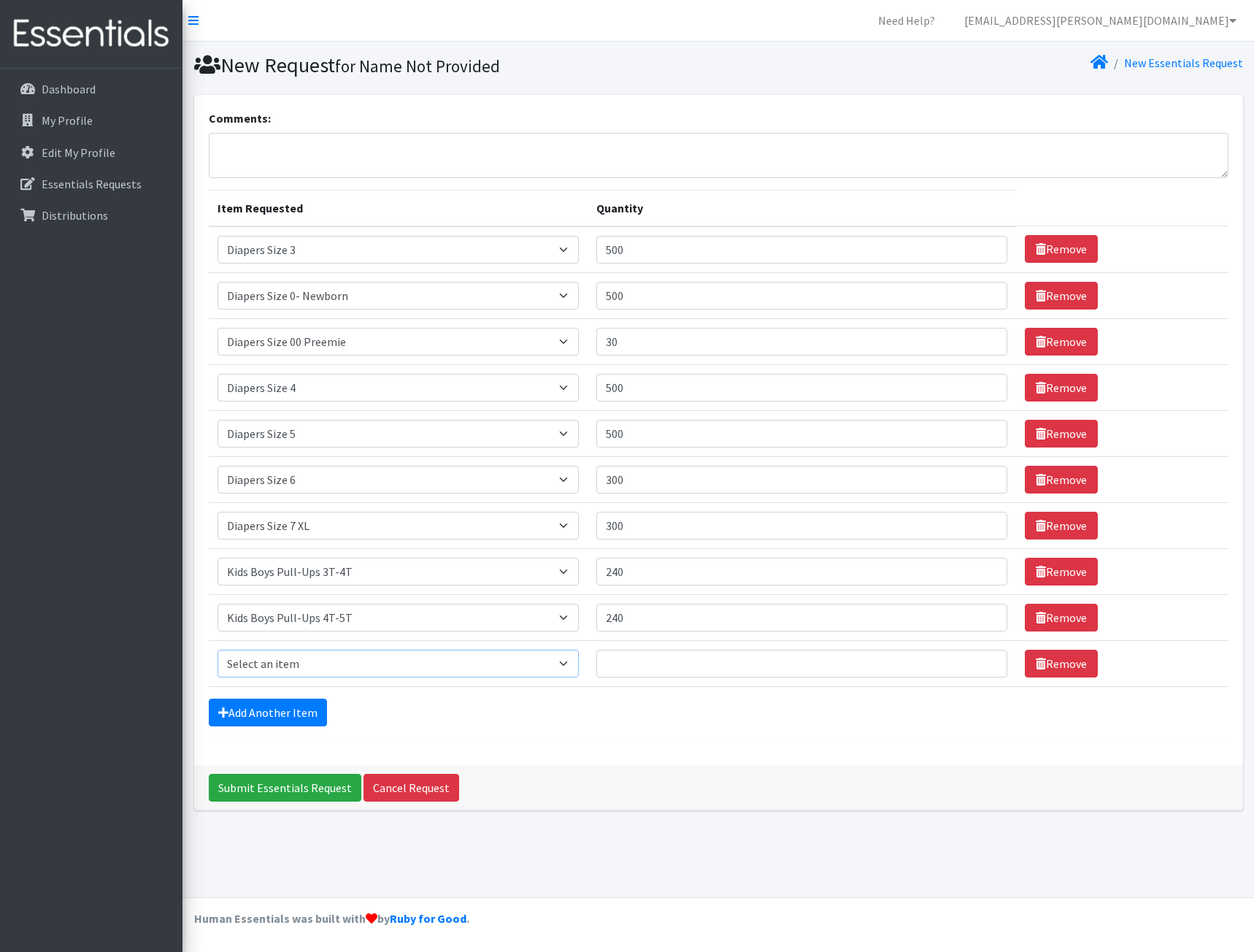
click at [354, 673] on select "Select an item Adult XXX Large Adult Large Adult XX Large Adult Medium Adult Sm…" at bounding box center [398, 663] width 361 height 28
select select "2926"
click at [217, 649] on select "Select an item Adult XXX Large Adult Large Adult XX Large Adult Medium Adult Sm…" at bounding box center [398, 663] width 361 height 28
click at [675, 664] on input "Quantity" at bounding box center [801, 663] width 411 height 28
type input "240"
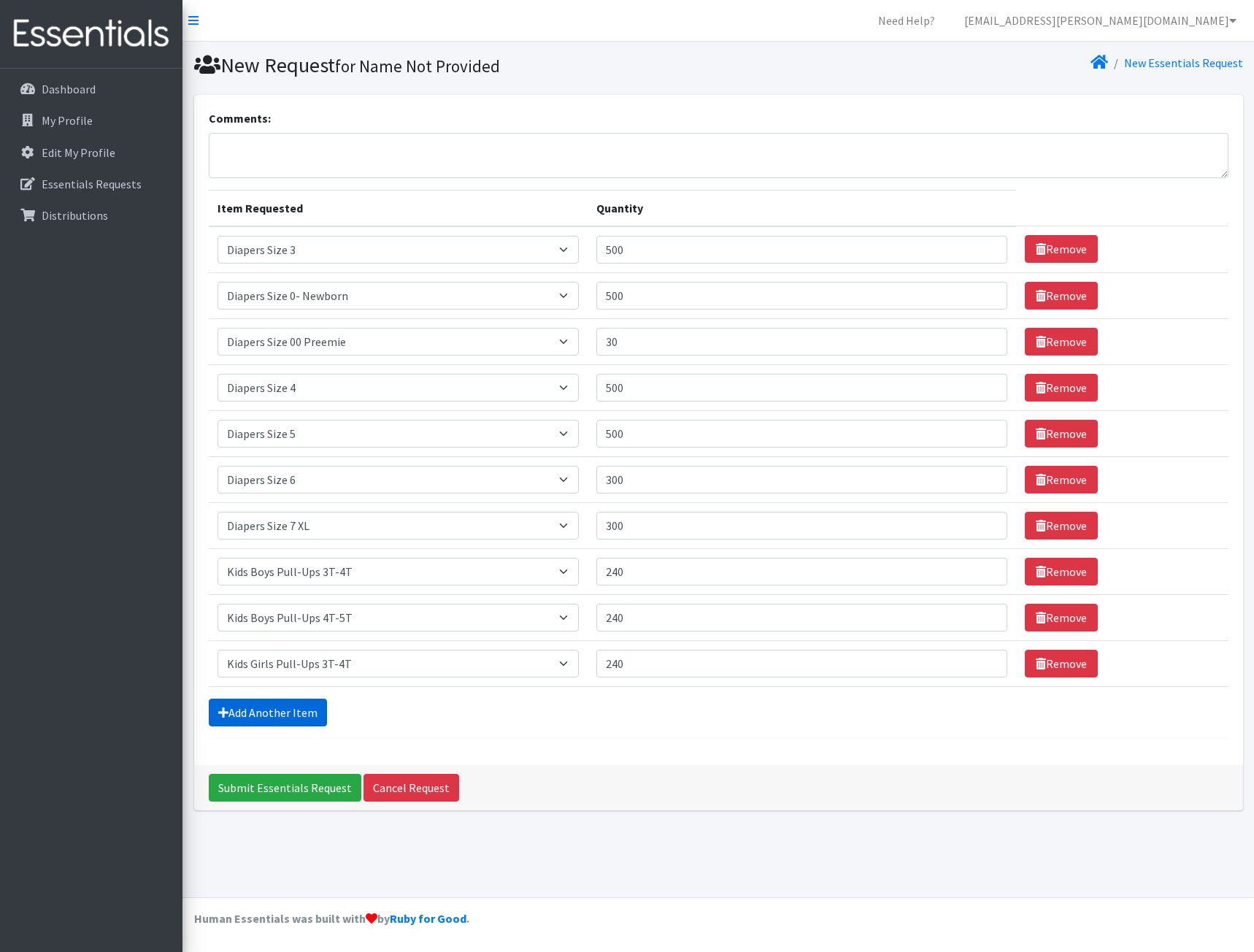
click at [248, 717] on link "Add Another Item" at bounding box center [268, 712] width 118 height 28
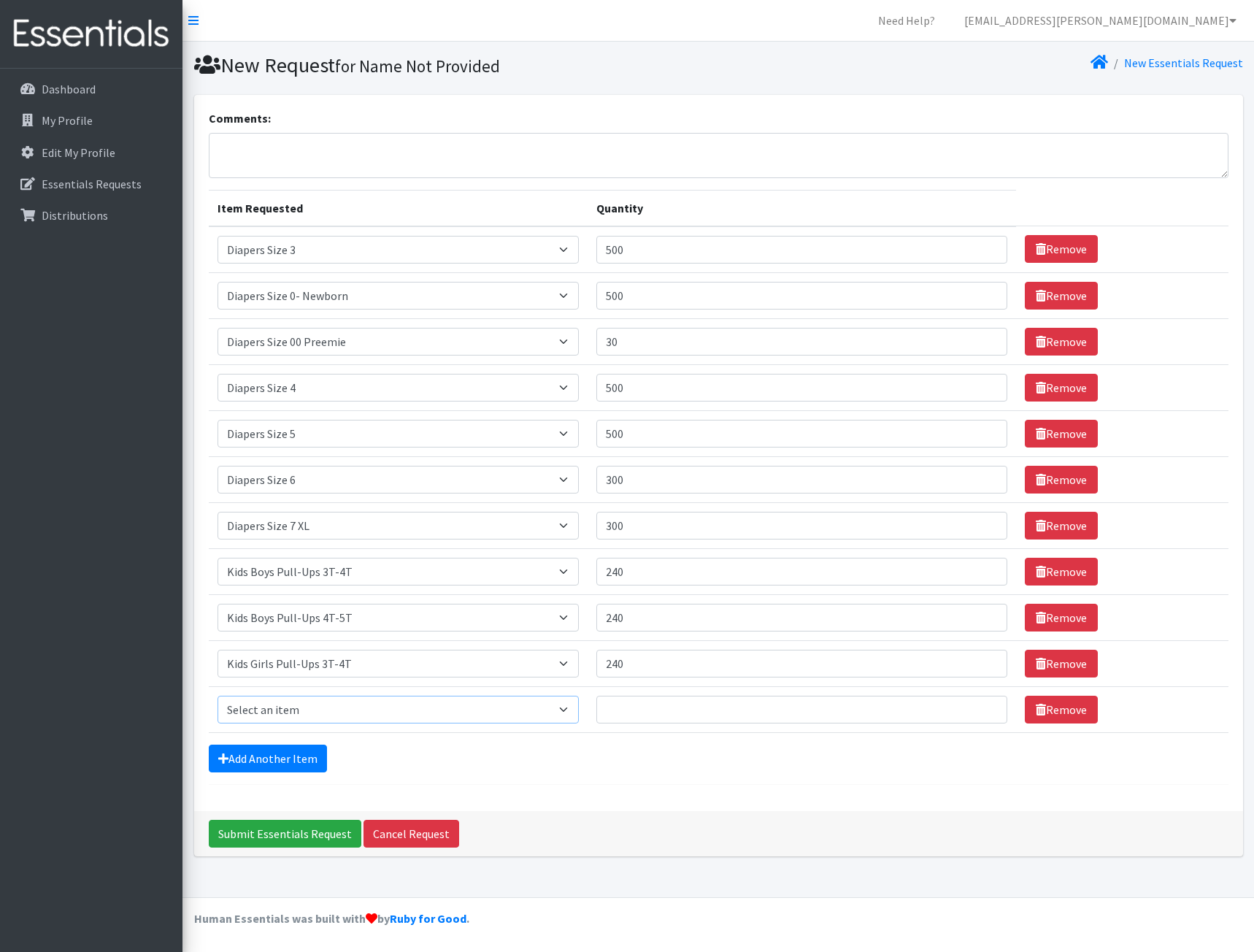
click at [315, 711] on select "Select an item Adult XXX Large Adult Large Adult XX Large Adult Medium Adult Sm…" at bounding box center [398, 709] width 361 height 28
select select "2928"
click at [217, 696] on select "Select an item Adult XXX Large Adult Large Adult XX Large Adult Medium Adult Sm…" at bounding box center [398, 709] width 361 height 28
click at [642, 699] on input "Quantity" at bounding box center [801, 709] width 411 height 28
type input "240"
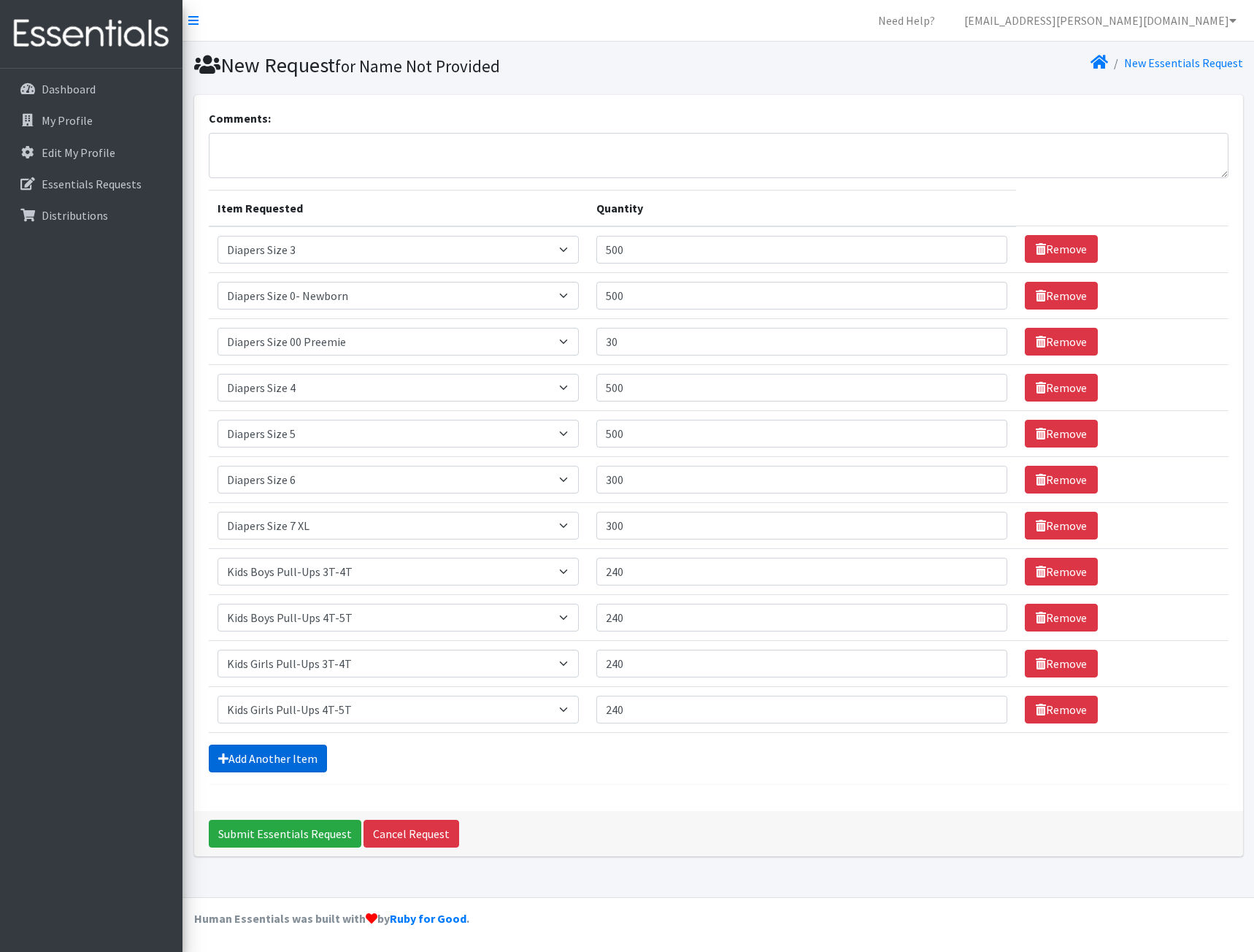
click at [307, 761] on link "Add Another Item" at bounding box center [268, 758] width 118 height 28
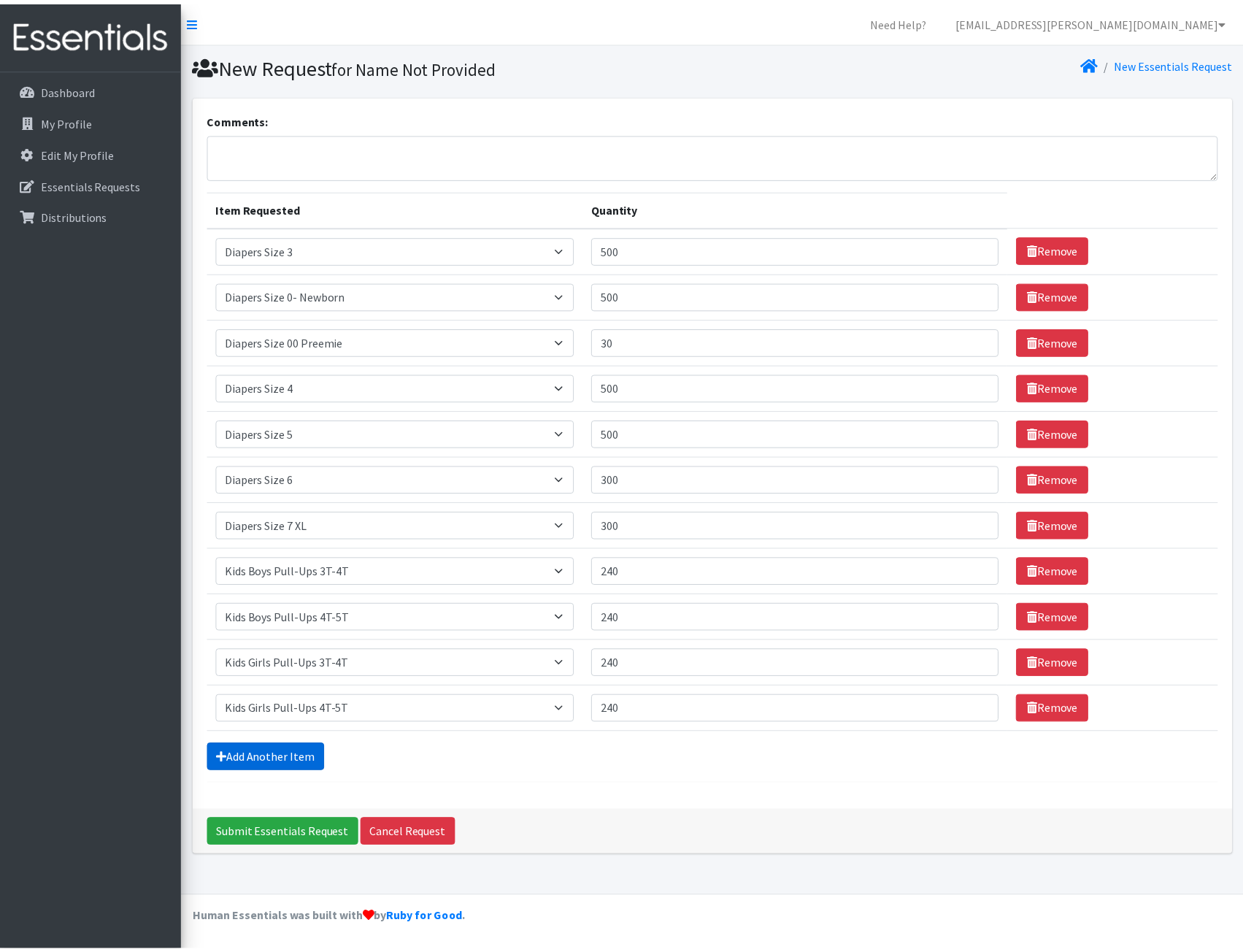
scroll to position [16, 0]
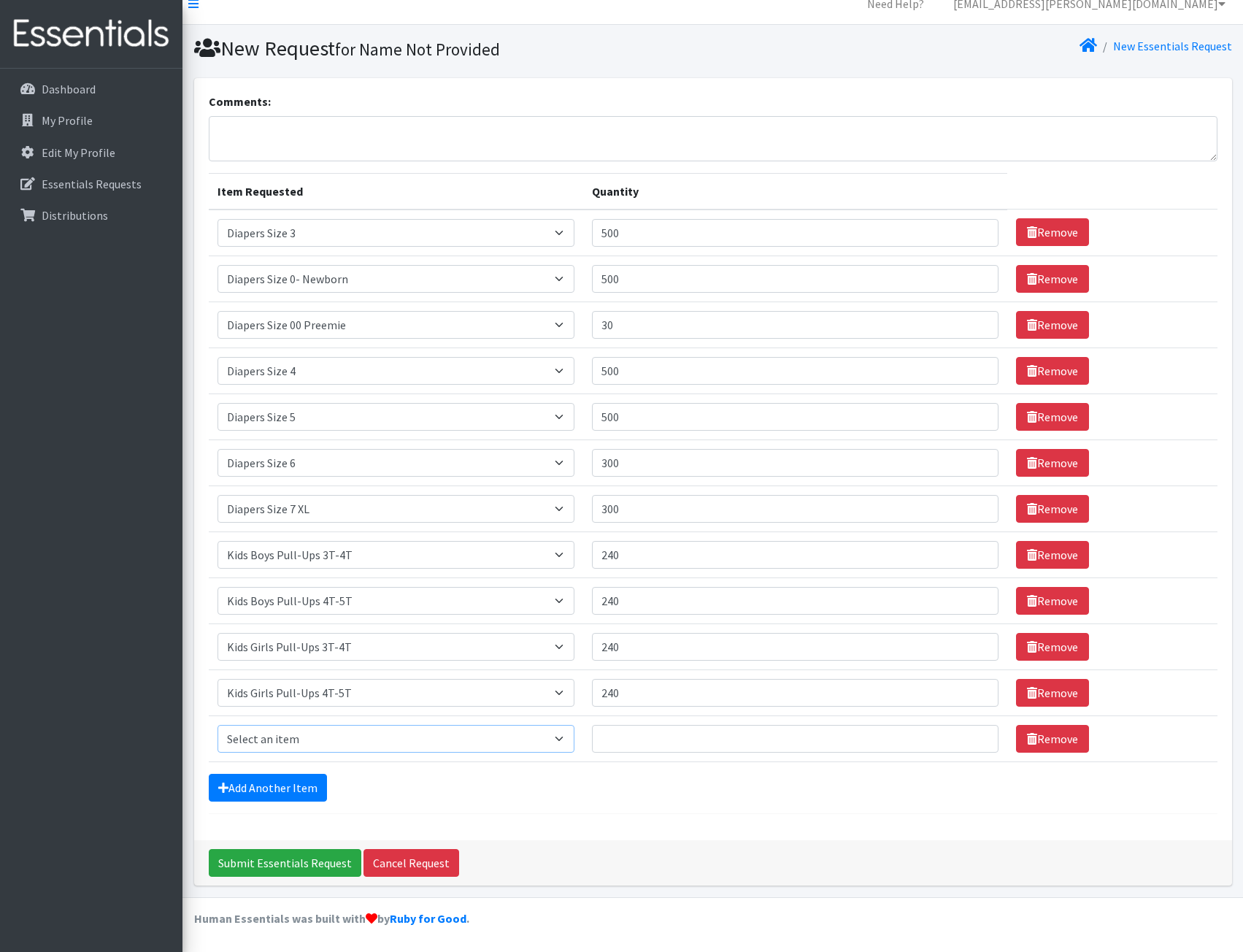
click at [343, 741] on select "Select an item Adult XXX Large Adult Large Adult XX Large Adult Medium Adult Sm…" at bounding box center [396, 739] width 358 height 28
select select "11444"
click at [217, 725] on select "Select an item Adult XXX Large Adult Large Adult XX Large Adult Medium Adult Sm…" at bounding box center [396, 739] width 358 height 28
click at [737, 742] on input "Quantity" at bounding box center [795, 739] width 407 height 28
type input "10"
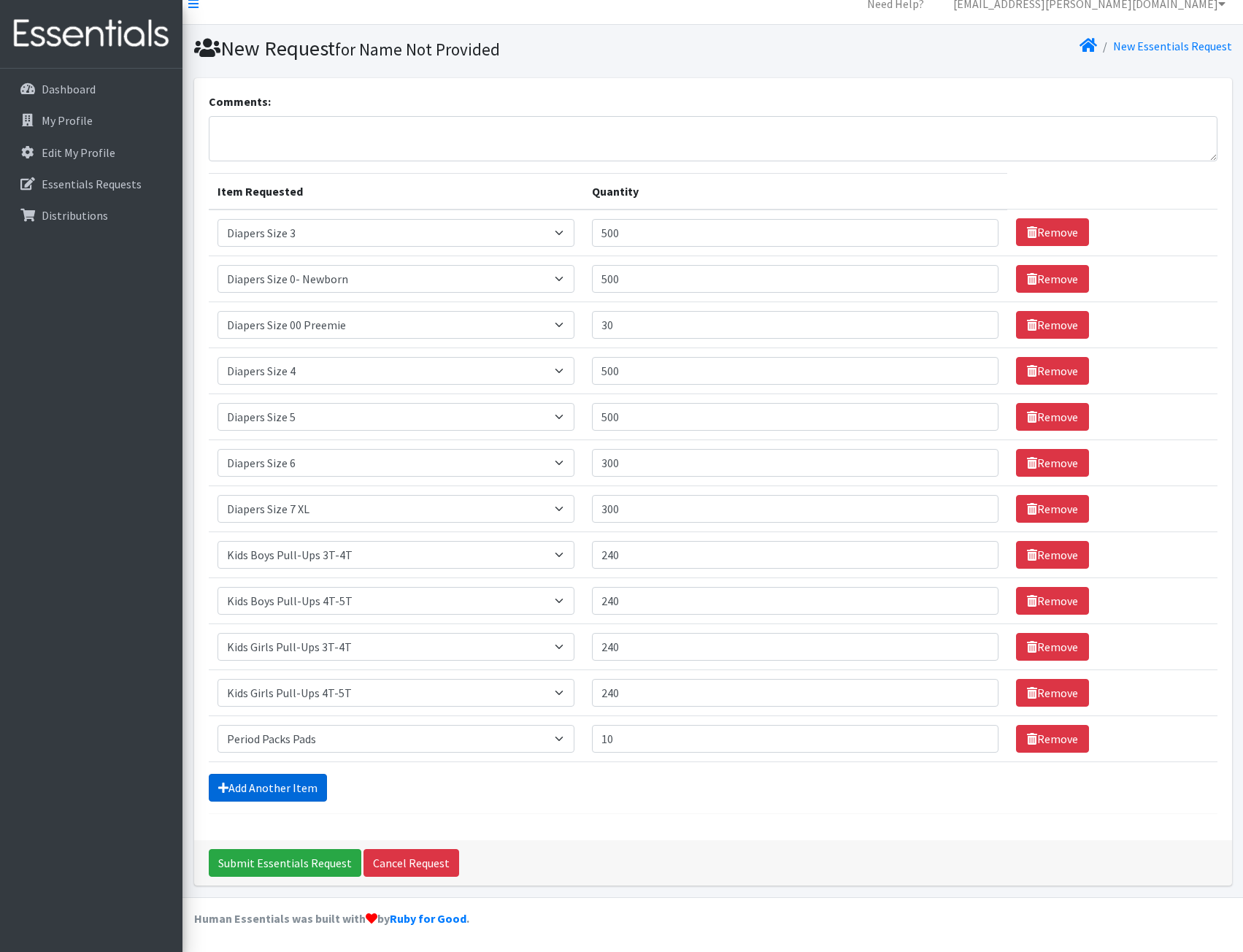
click at [286, 796] on link "Add Another Item" at bounding box center [268, 787] width 118 height 28
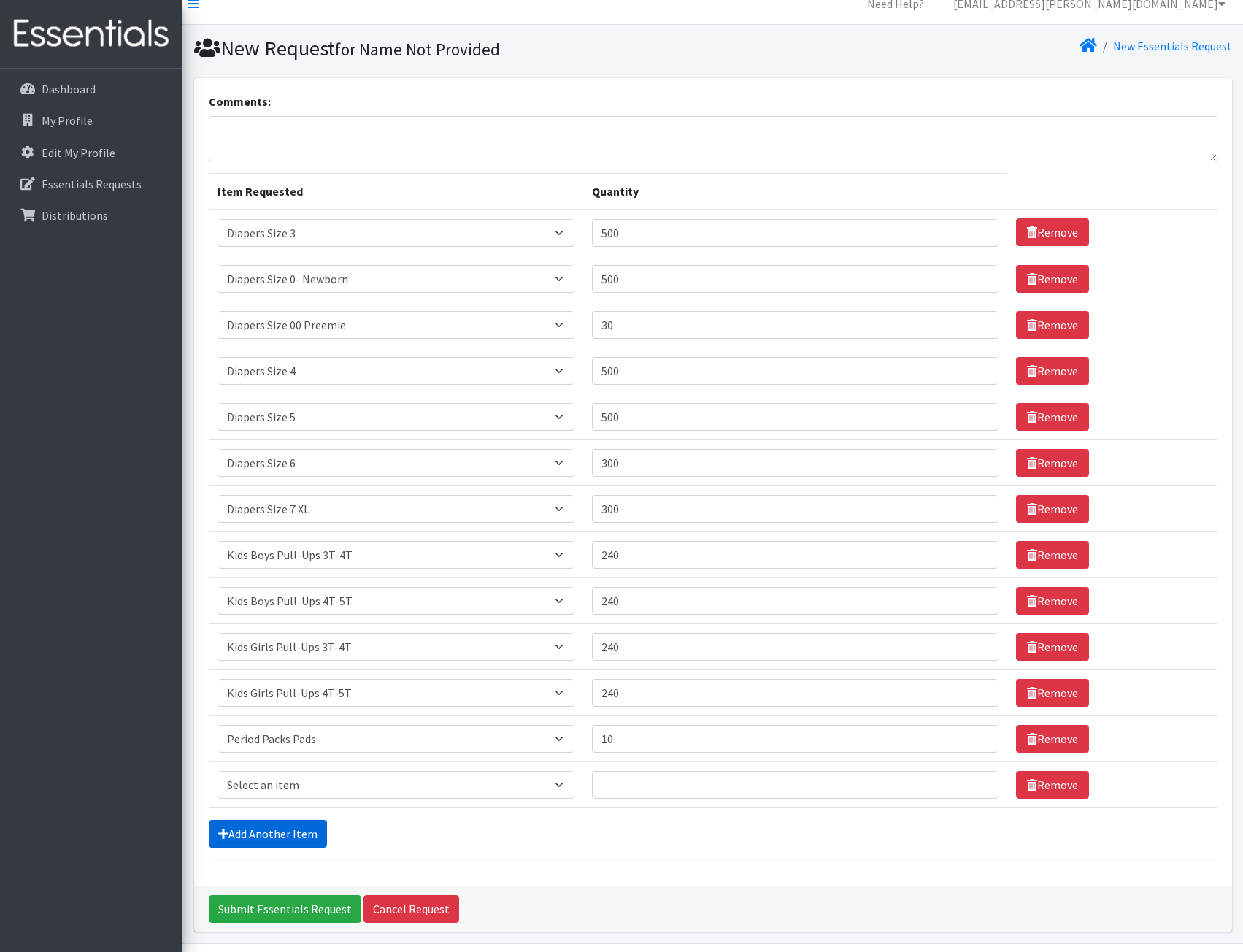
scroll to position [63, 0]
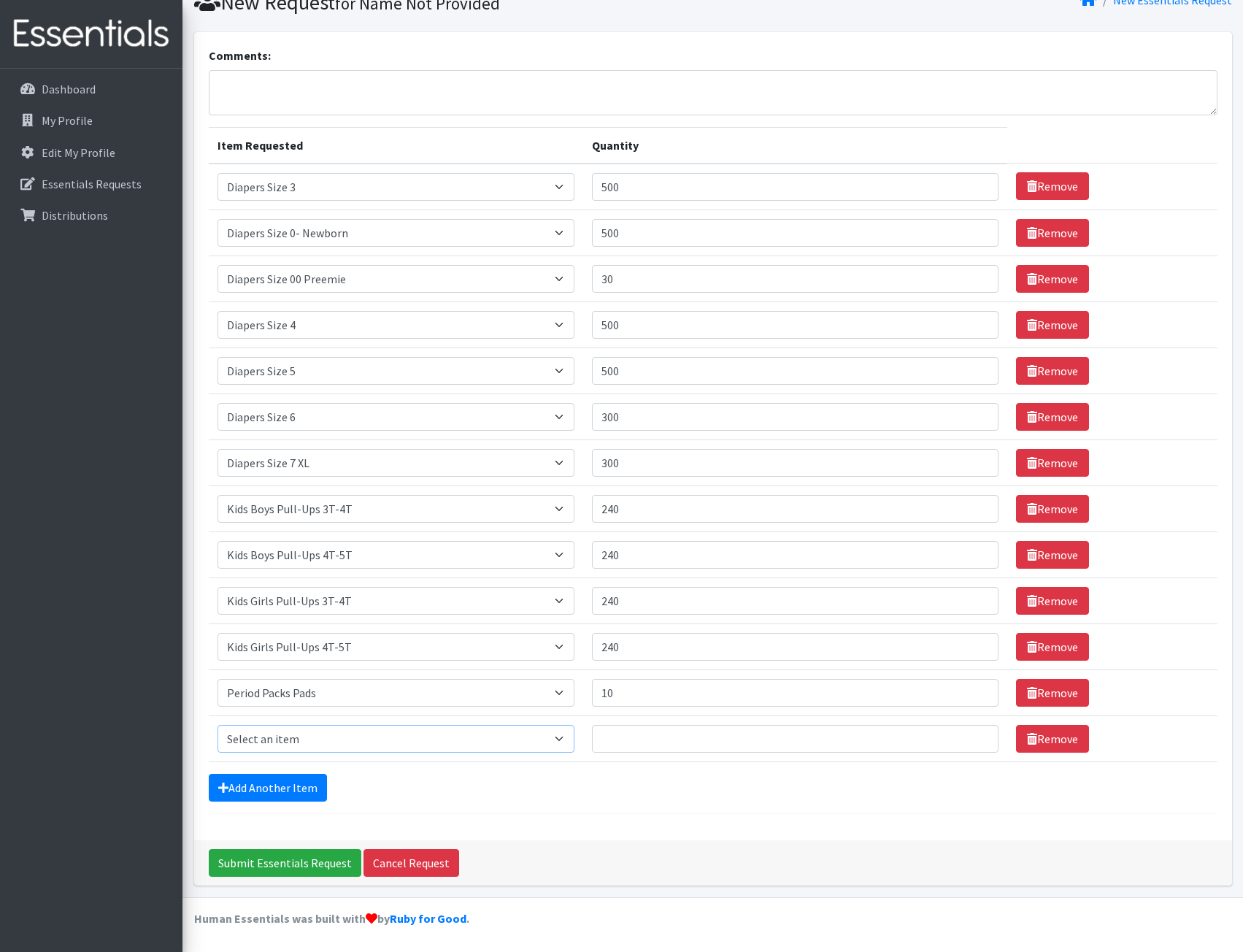
click at [310, 738] on select "Select an item Adult XXX Large Adult Large Adult XX Large Adult Medium Adult Sm…" at bounding box center [396, 739] width 358 height 28
select select "11445"
click at [217, 725] on select "Select an item Adult XXX Large Adult Large Adult XX Large Adult Medium Adult Sm…" at bounding box center [396, 739] width 358 height 28
click at [684, 746] on input "Quantity" at bounding box center [795, 739] width 407 height 28
type input "10"
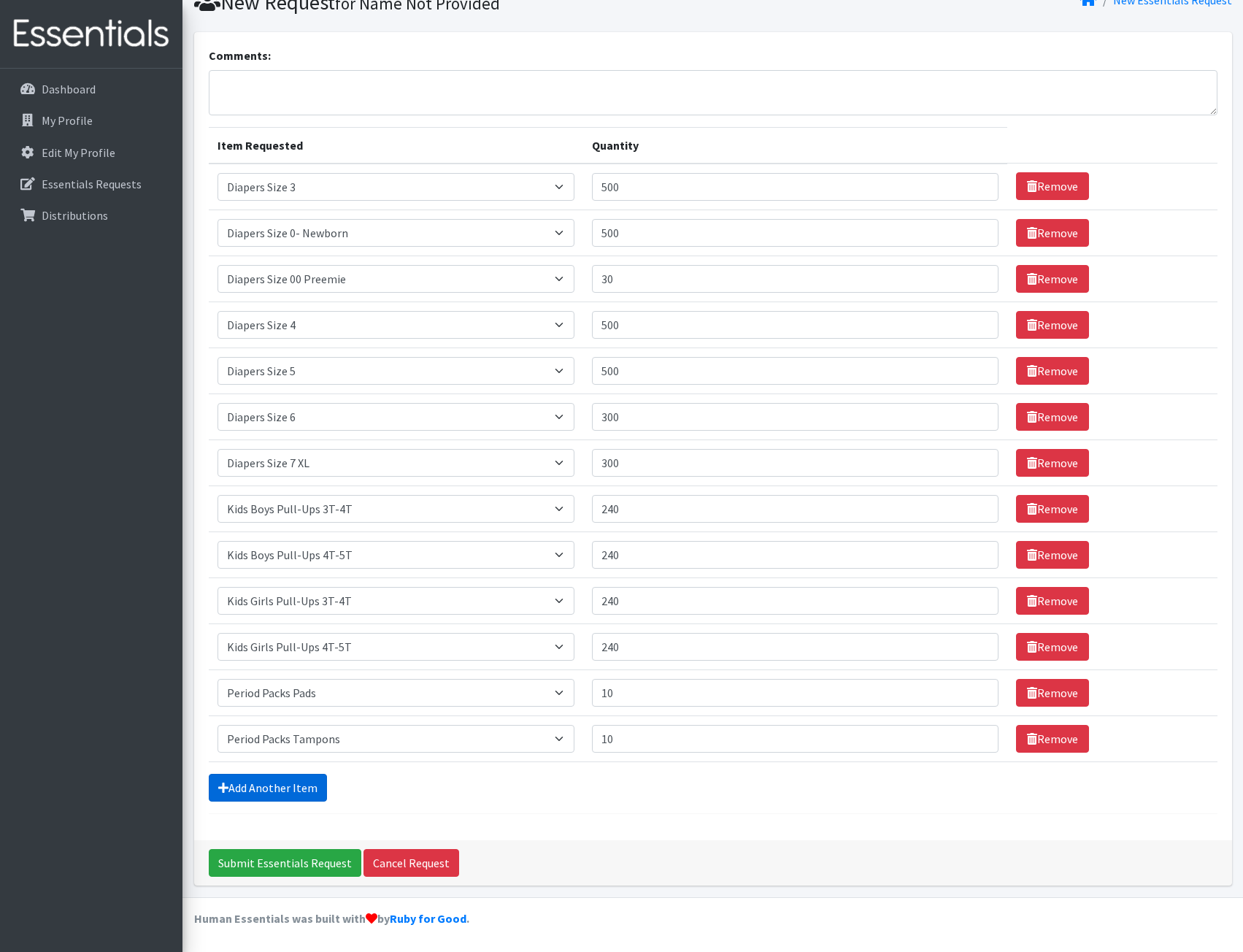
click at [262, 789] on link "Add Another Item" at bounding box center [268, 787] width 118 height 28
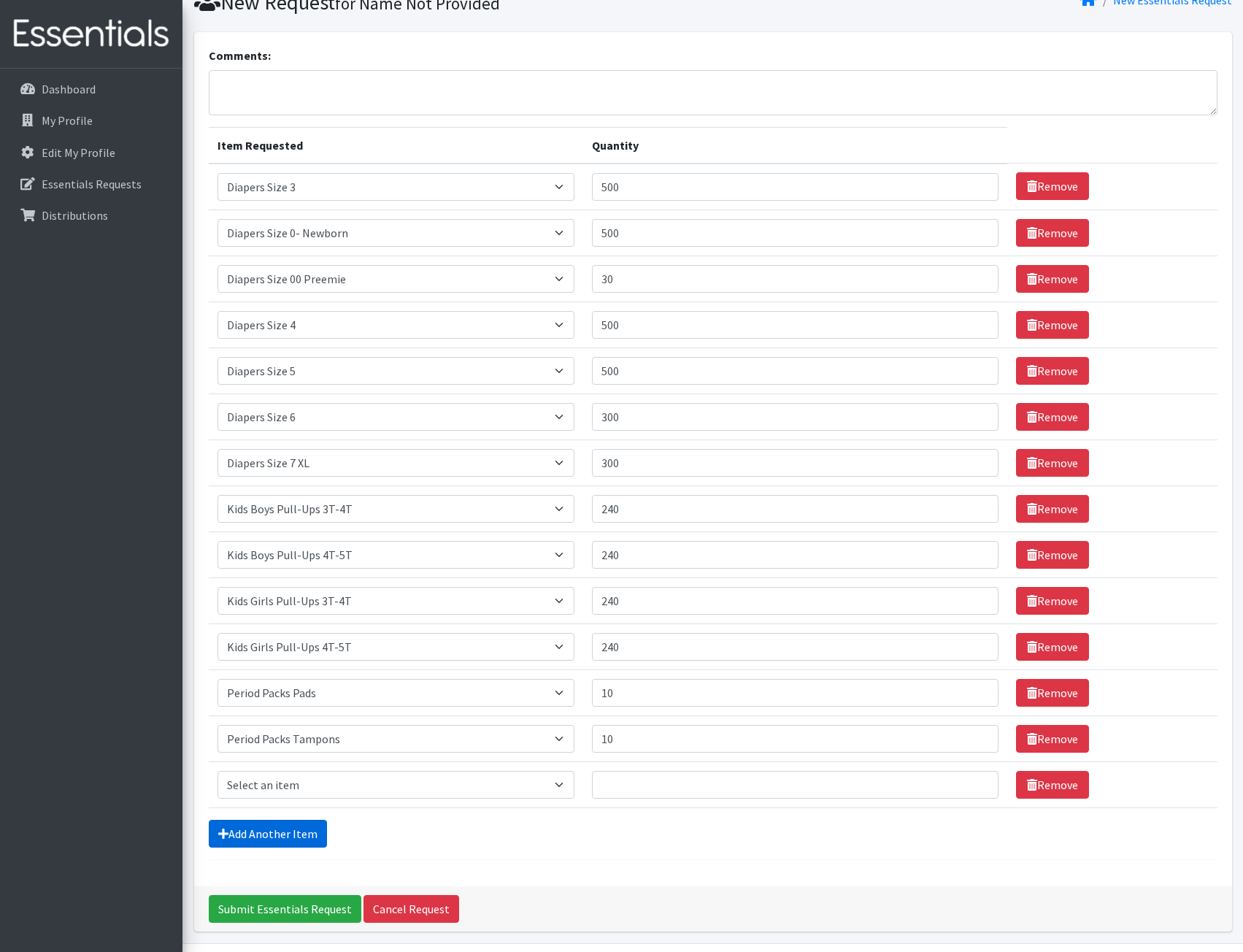
scroll to position [109, 0]
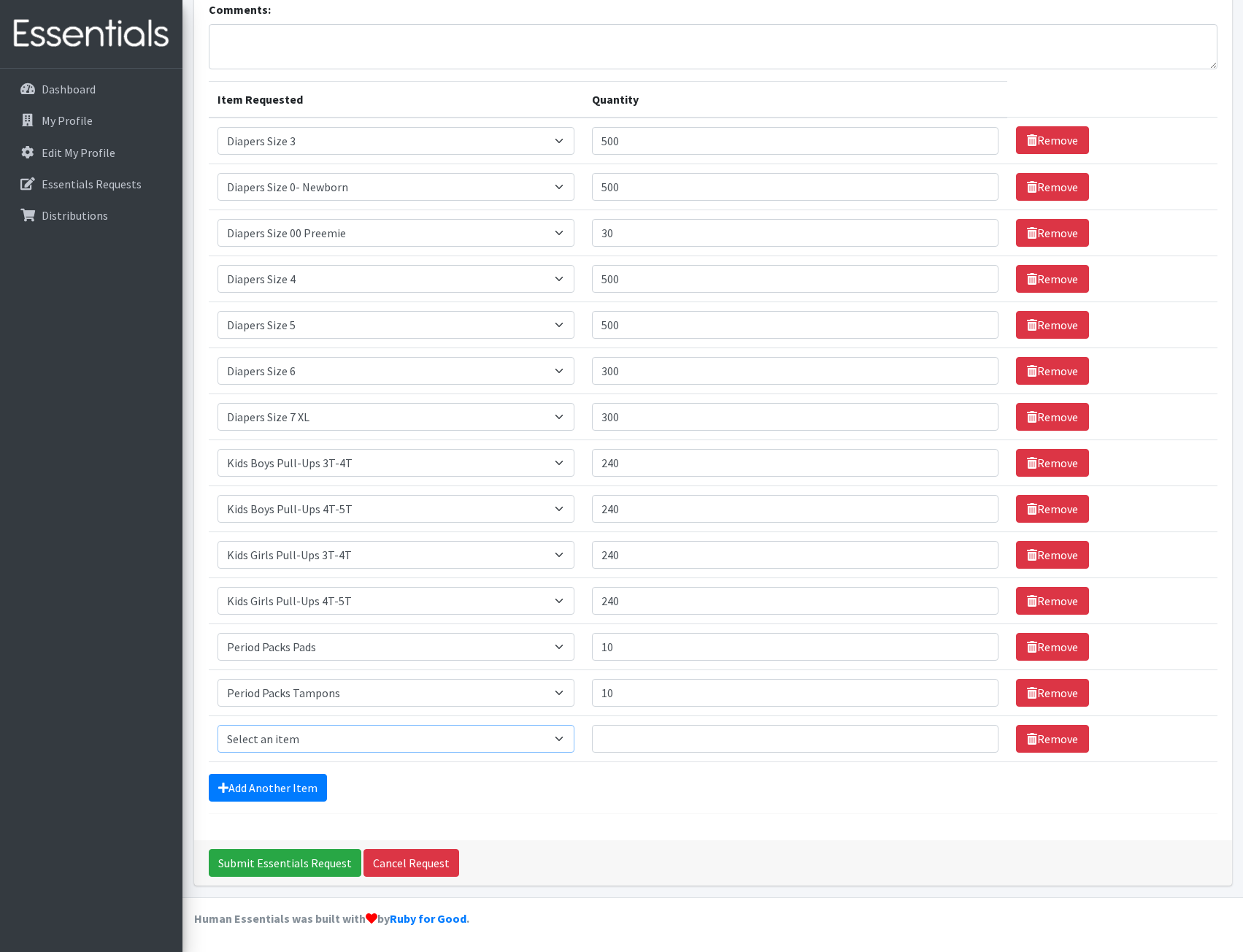
click at [299, 732] on select "Select an item Adult XXX Large Adult Large Adult XX Large Adult Medium Adult Sm…" at bounding box center [396, 739] width 358 height 28
select select "4828"
click at [217, 725] on select "Select an item Adult XXX Large Adult Large Adult XX Large Adult Medium Adult Sm…" at bounding box center [396, 739] width 358 height 28
click at [738, 739] on input "Quantity" at bounding box center [795, 739] width 407 height 28
type input "36"
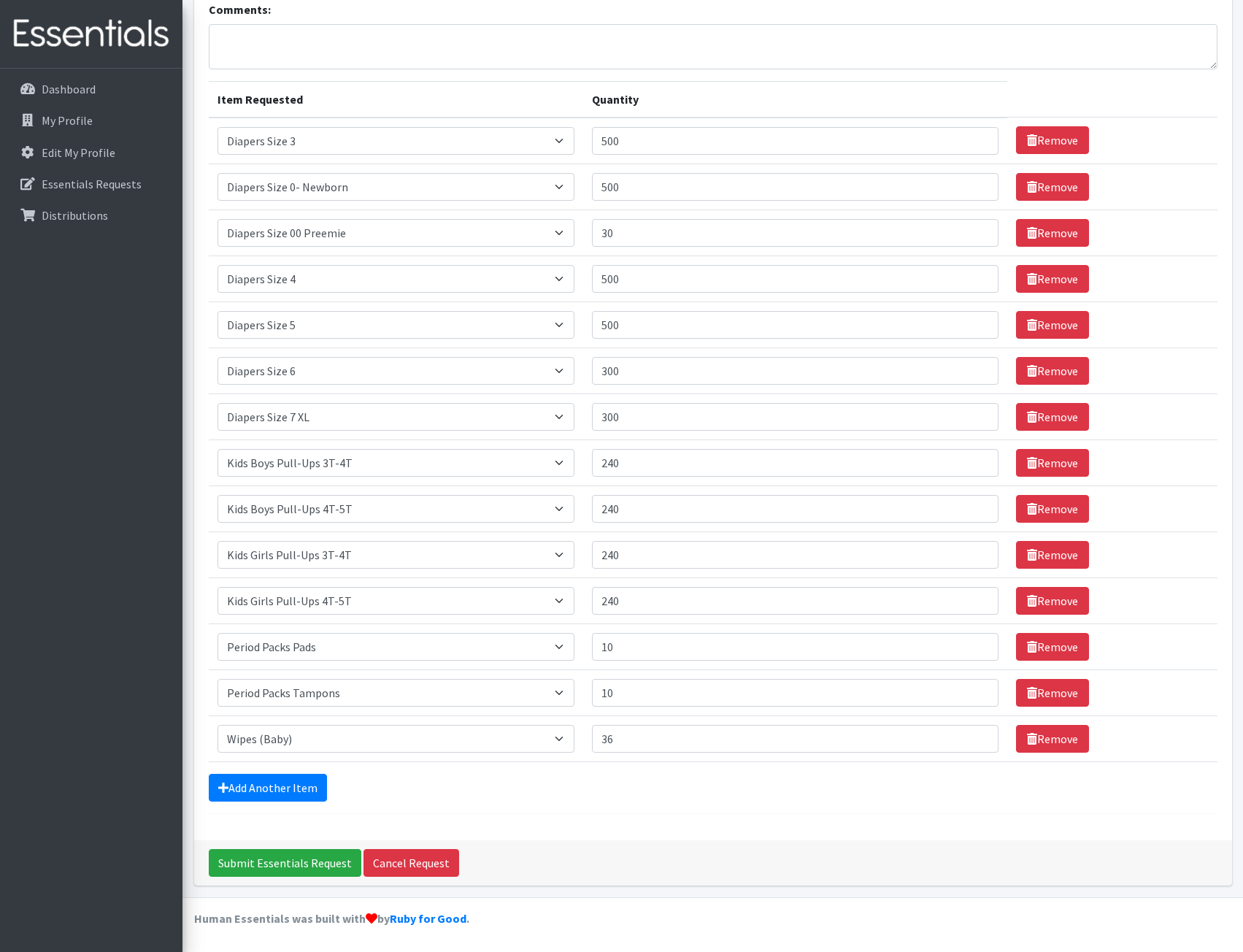
click at [736, 834] on div "Comments: Item Requested Quantity Item Requested Select an item Adult XXX Large…" at bounding box center [713, 413] width 1038 height 854
click at [254, 792] on link "Add Another Item" at bounding box center [268, 787] width 118 height 28
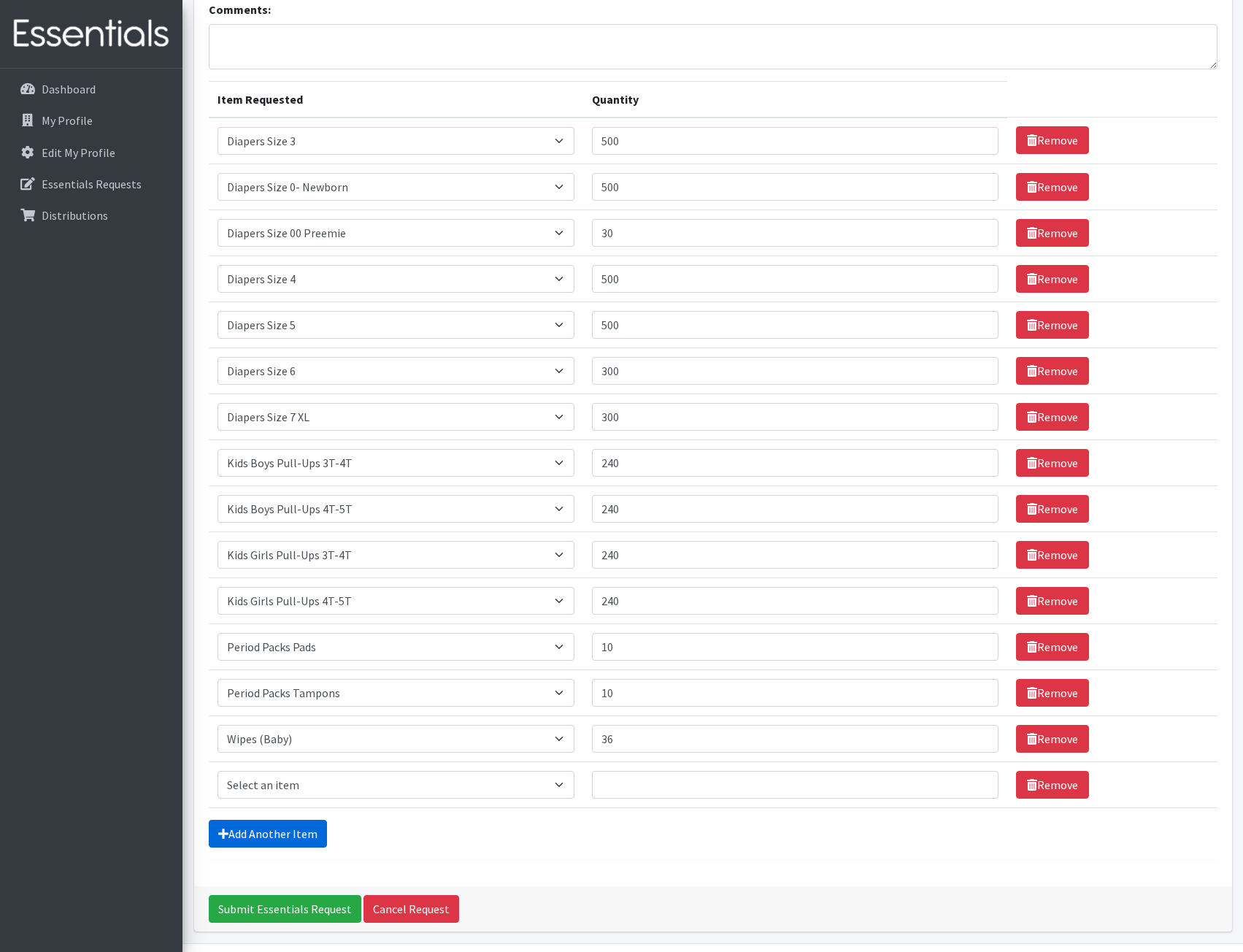
scroll to position [154, 0]
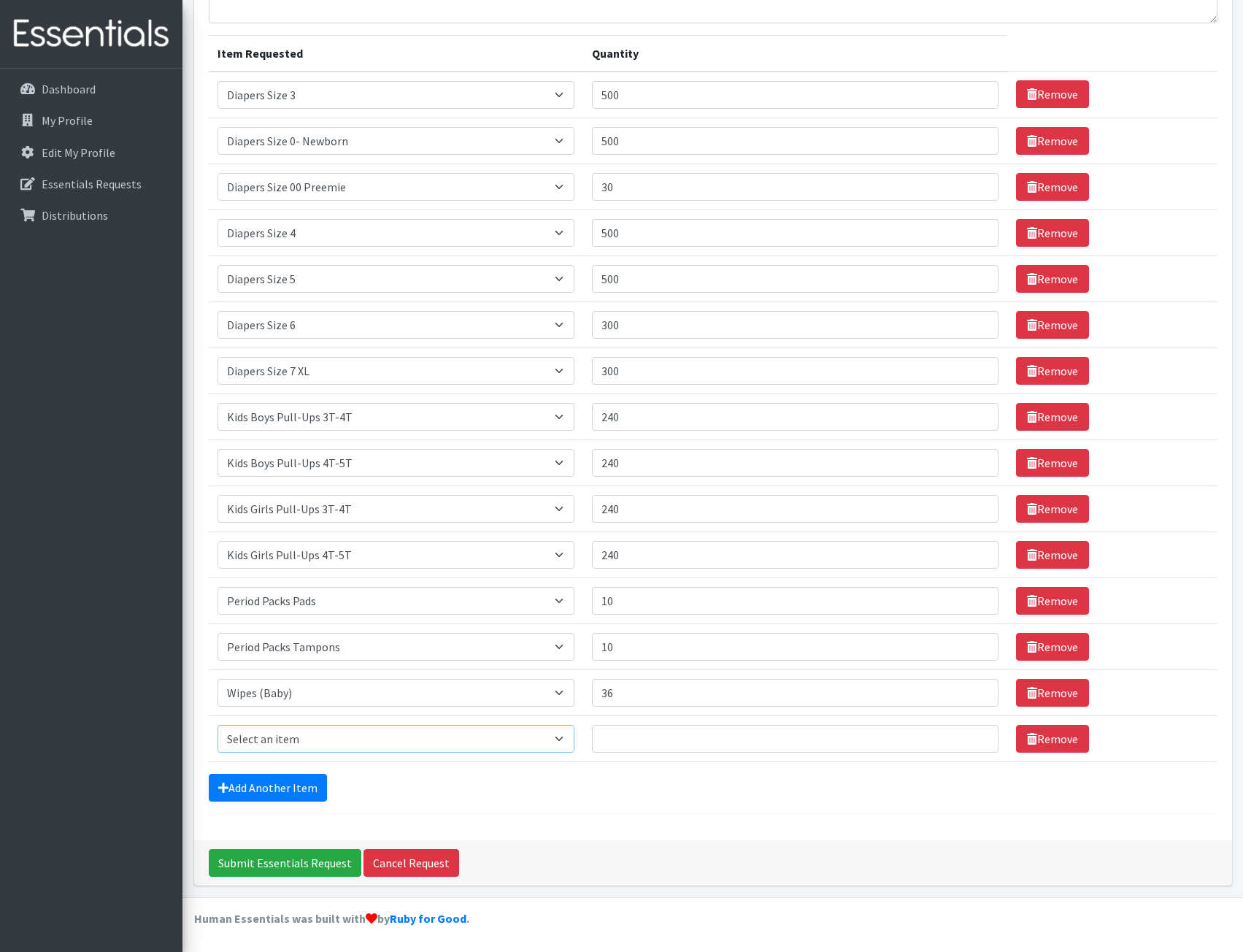
click at [281, 748] on select "Select an item Adult XXX Large Adult Large Adult XX Large Adult Medium Adult Sm…" at bounding box center [396, 739] width 358 height 28
drag, startPoint x: 458, startPoint y: 805, endPoint x: 478, endPoint y: 803, distance: 20.1
click at [458, 805] on form "Comments: Item Requested Quantity Item Requested Select an item Adult XXX Large…" at bounding box center [712, 383] width 1008 height 859
click at [1042, 732] on link "Remove" at bounding box center [1052, 739] width 73 height 28
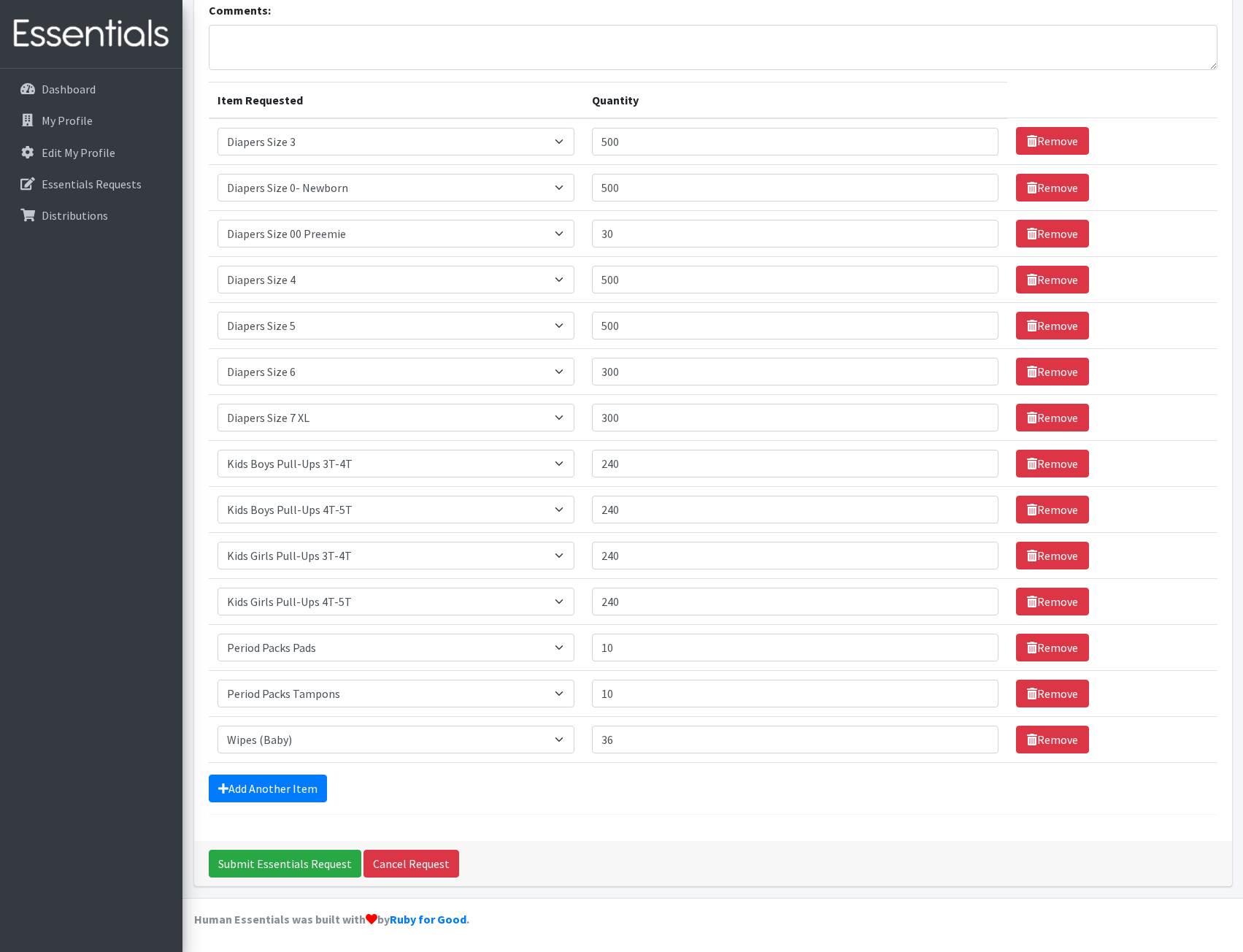
scroll to position [109, 0]
click at [293, 860] on input "Submit Essentials Request" at bounding box center [284, 863] width 152 height 28
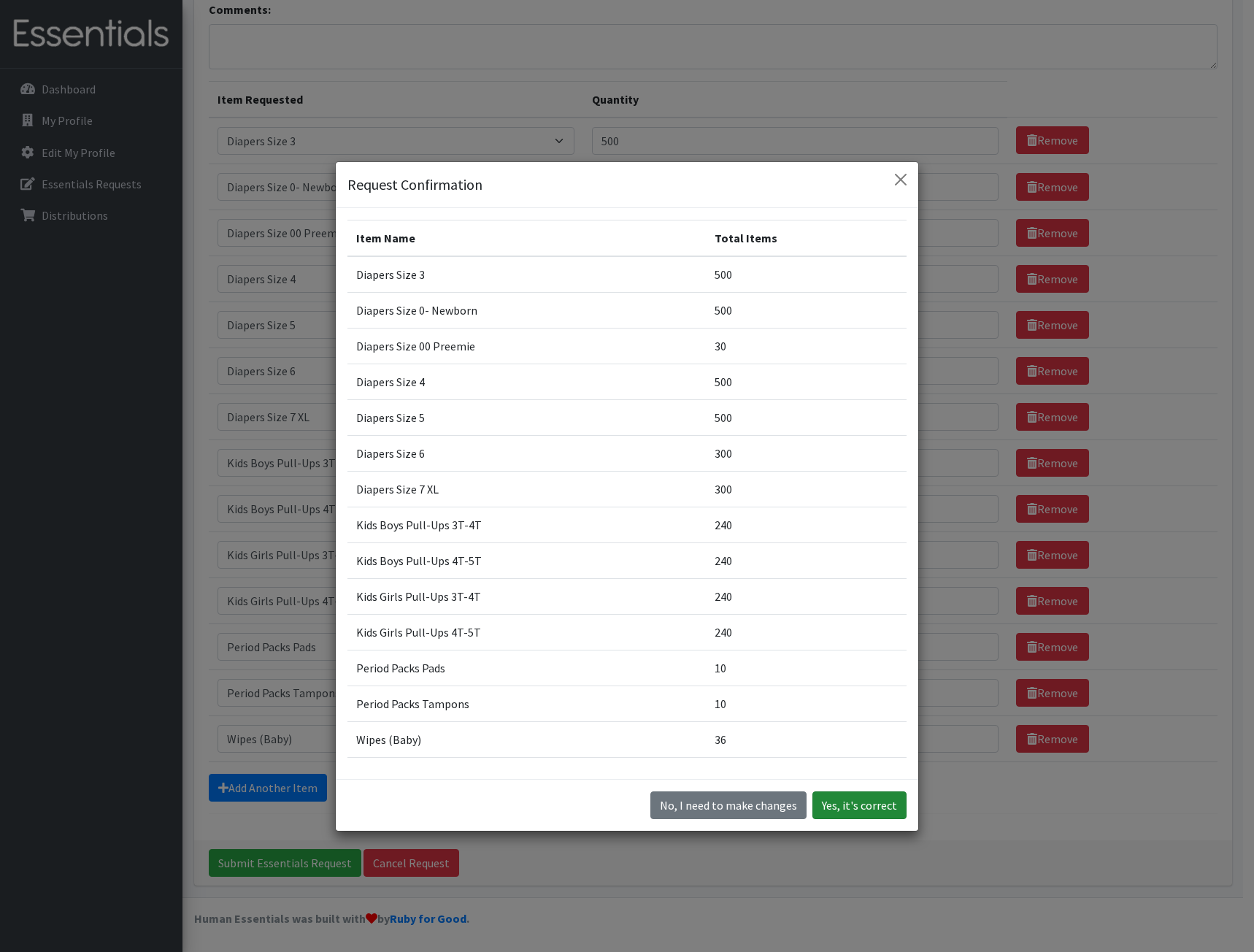
click at [851, 806] on button "Yes, it's correct" at bounding box center [859, 804] width 94 height 28
